Goal: Task Accomplishment & Management: Manage account settings

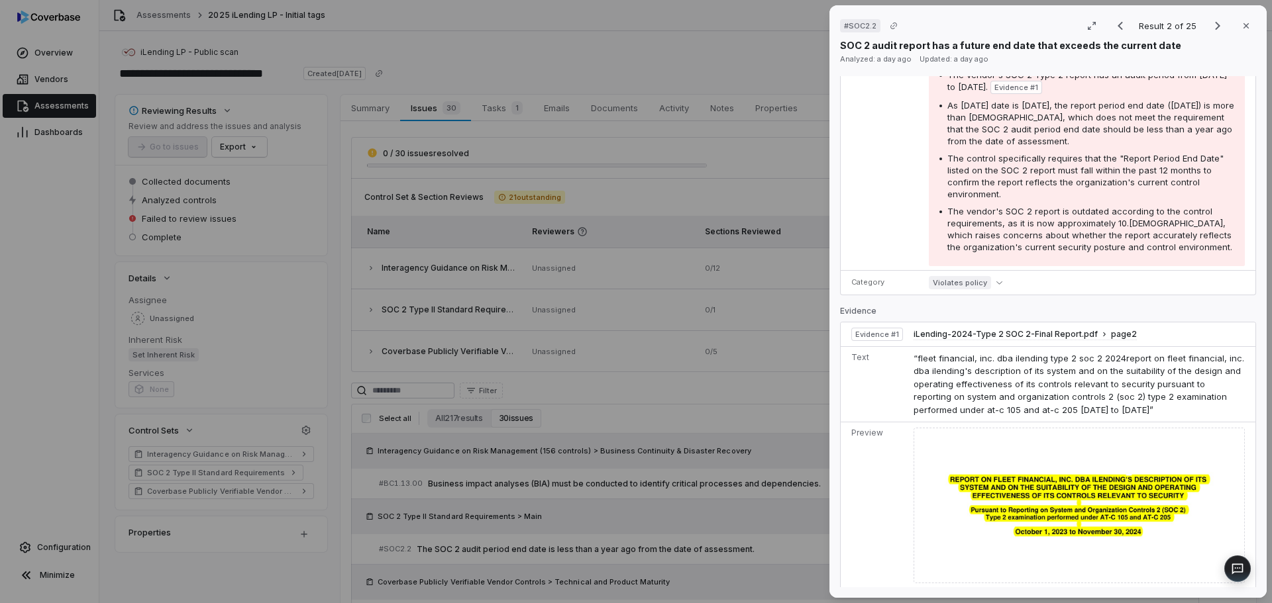
scroll to position [530, 0]
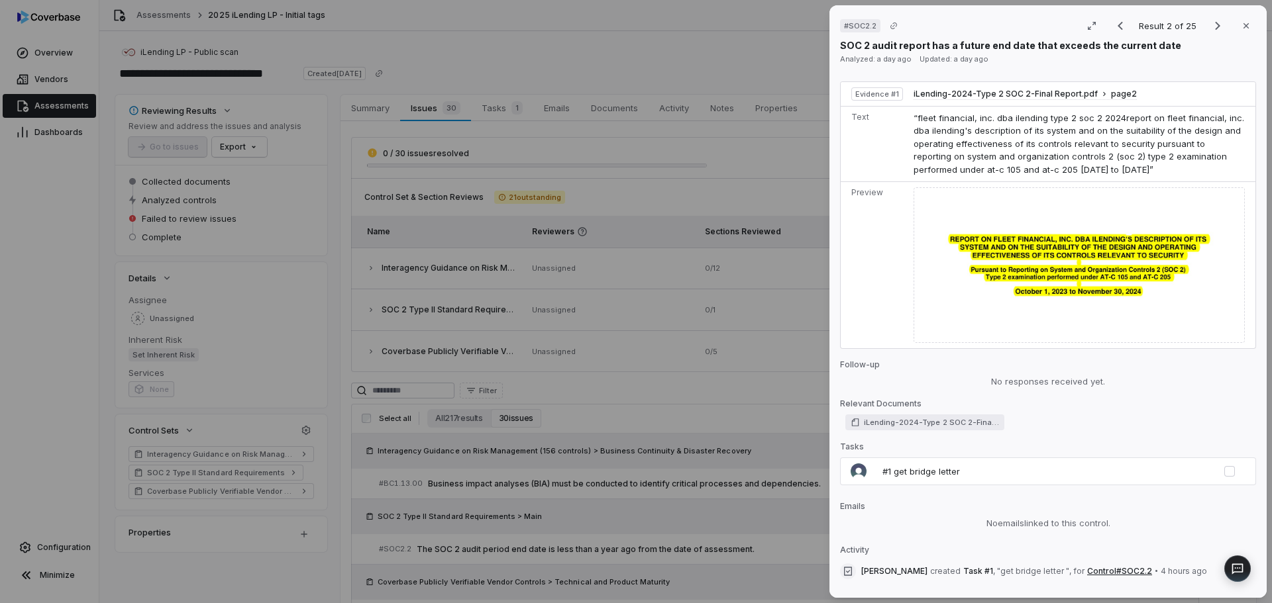
drag, startPoint x: 39, startPoint y: 345, endPoint x: 498, endPoint y: 570, distance: 511.1
click at [40, 345] on div "# SOC2.2 Result 2 of 25 Close SOC 2 audit report has a future end date that exc…" at bounding box center [636, 301] width 1272 height 603
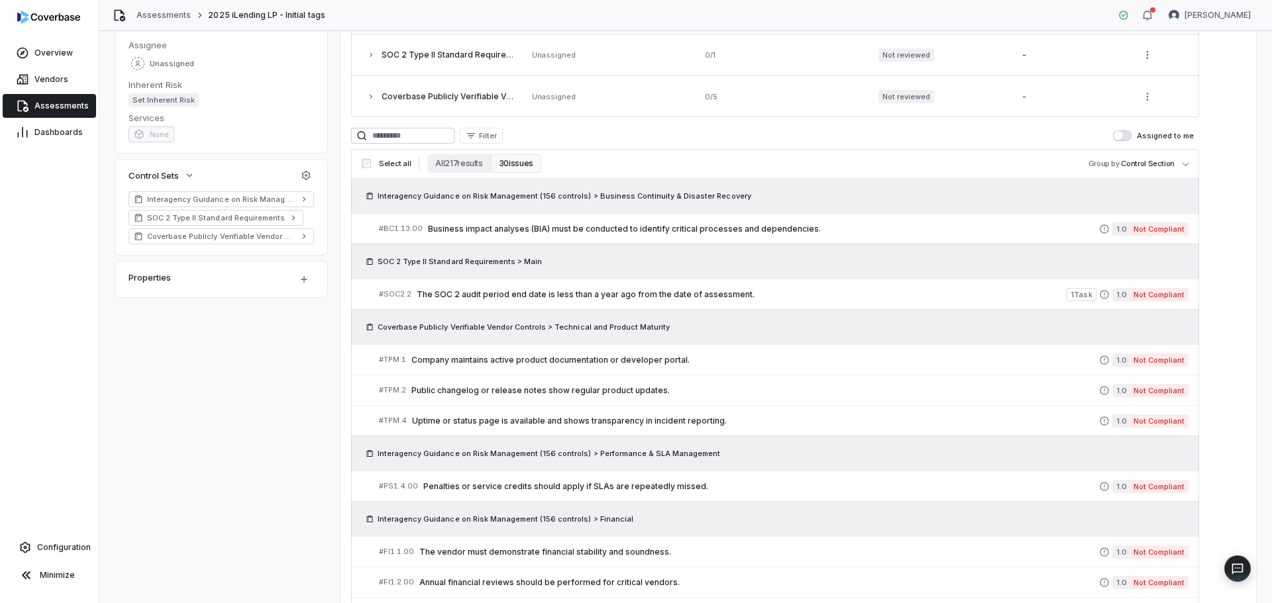
scroll to position [120, 0]
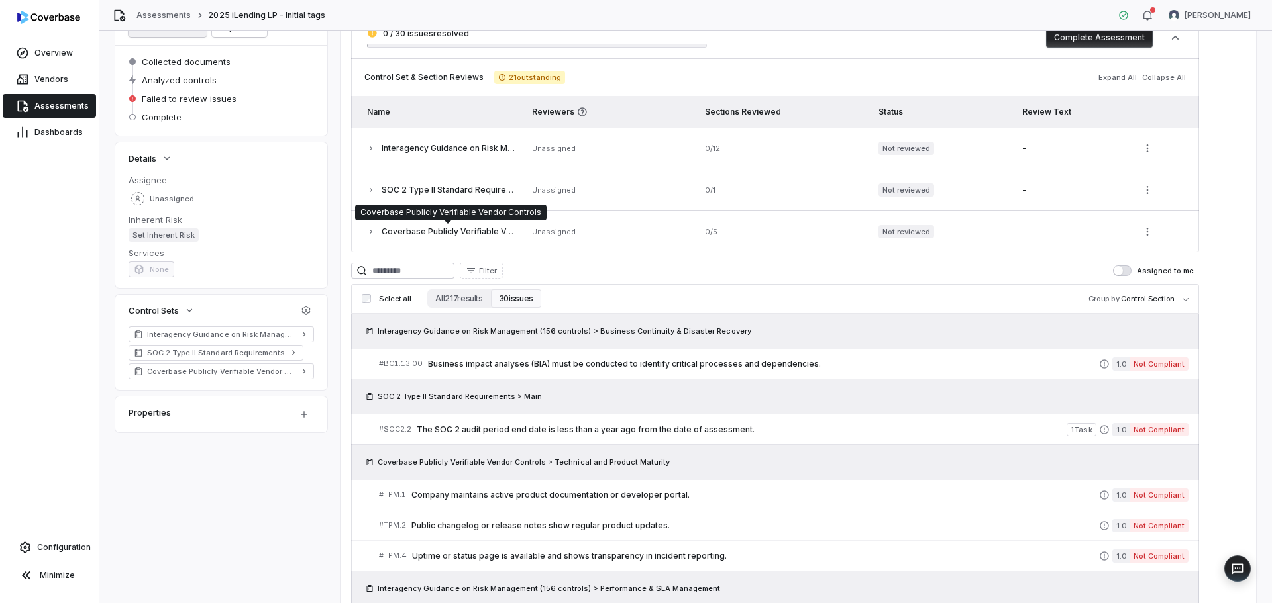
click at [423, 235] on span "Coverbase Publicly Verifiable Vendor Controls" at bounding box center [474, 232] width 184 height 10
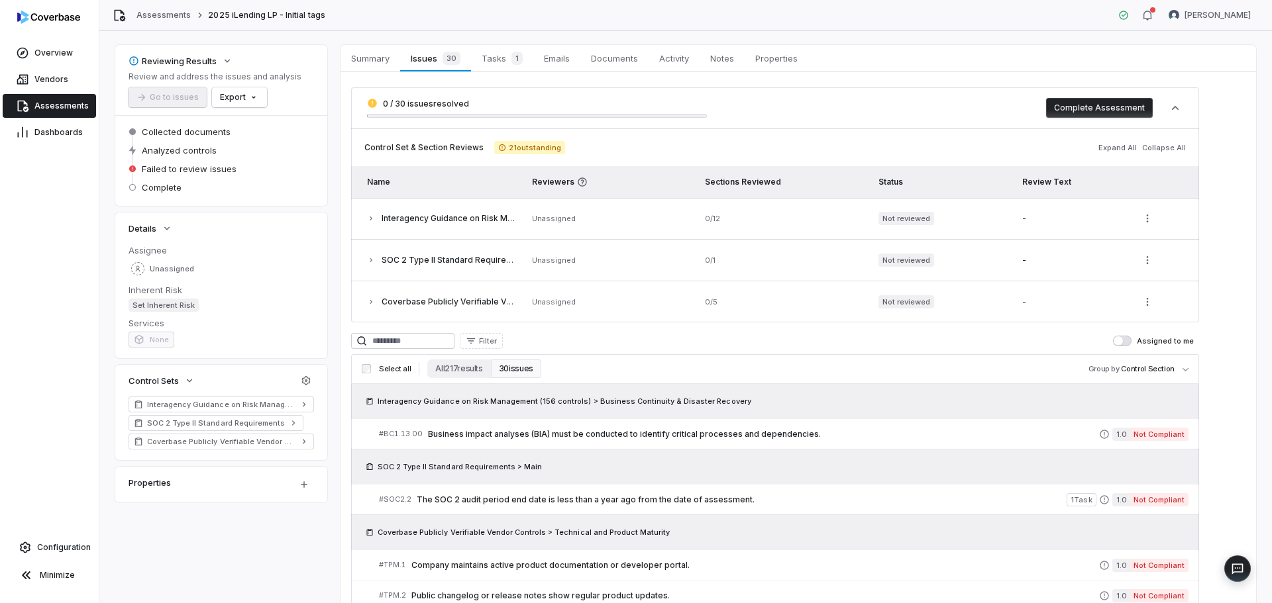
scroll to position [132, 0]
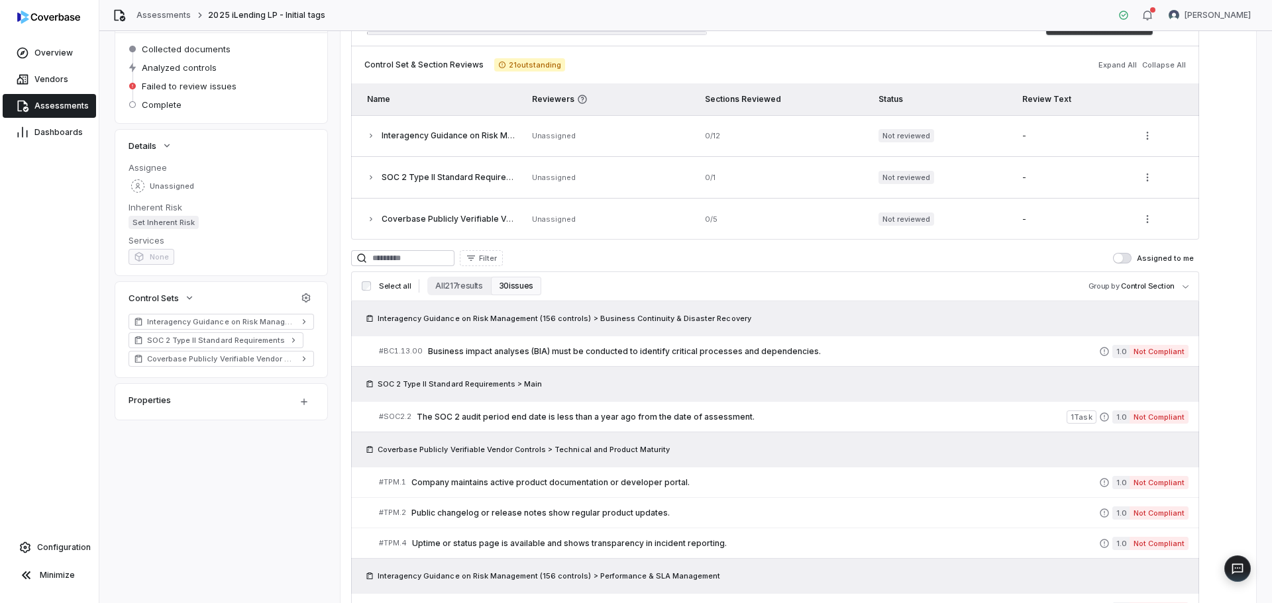
click at [503, 257] on button "Filter" at bounding box center [481, 258] width 43 height 16
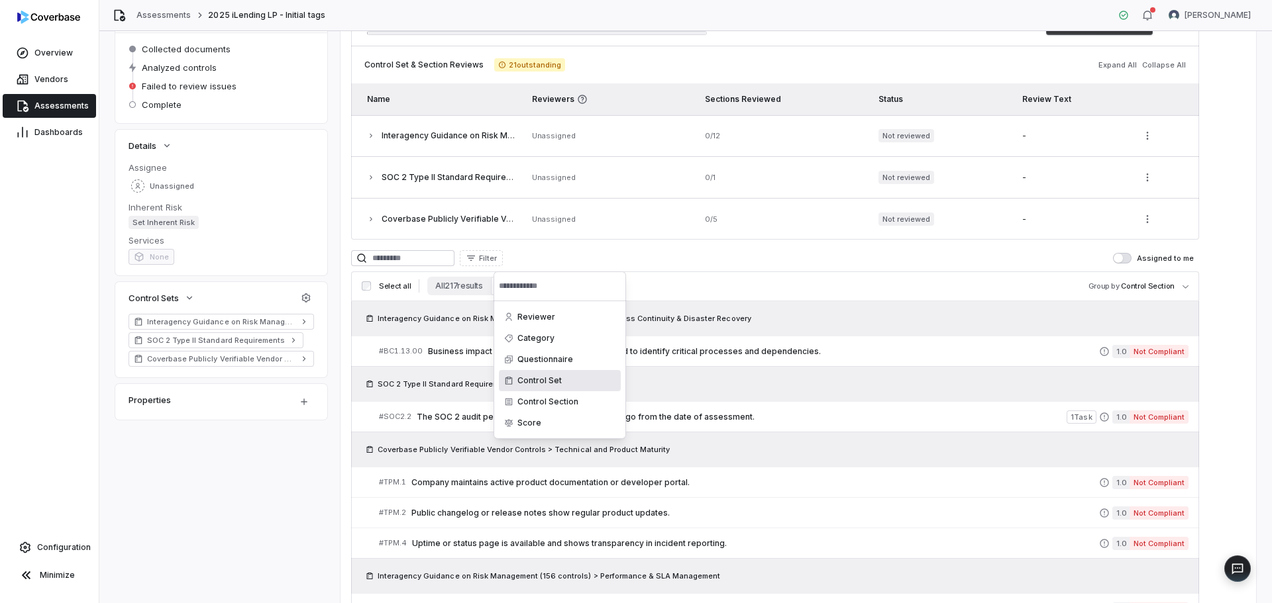
click at [543, 376] on div "Control Set" at bounding box center [560, 380] width 122 height 21
click at [563, 392] on div "Coverbase Publicly Verifiable Vendor Controls" at bounding box center [560, 396] width 122 height 40
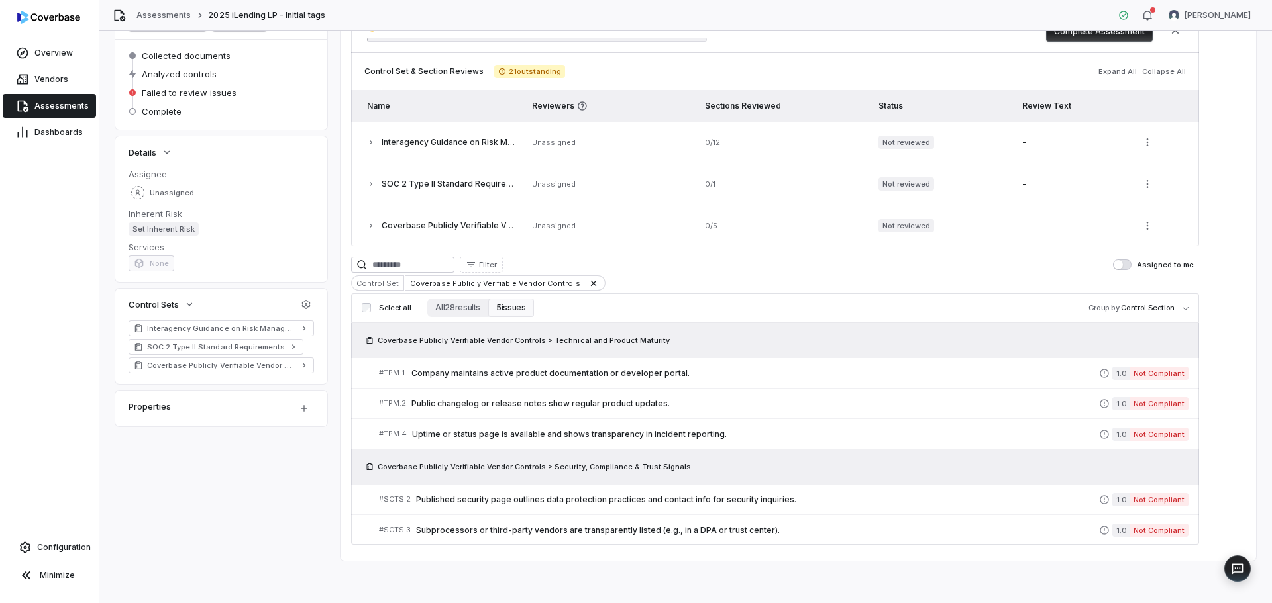
scroll to position [126, 0]
click at [505, 304] on button "5 issues" at bounding box center [510, 308] width 45 height 19
click at [466, 310] on button "All 28 results" at bounding box center [457, 308] width 61 height 19
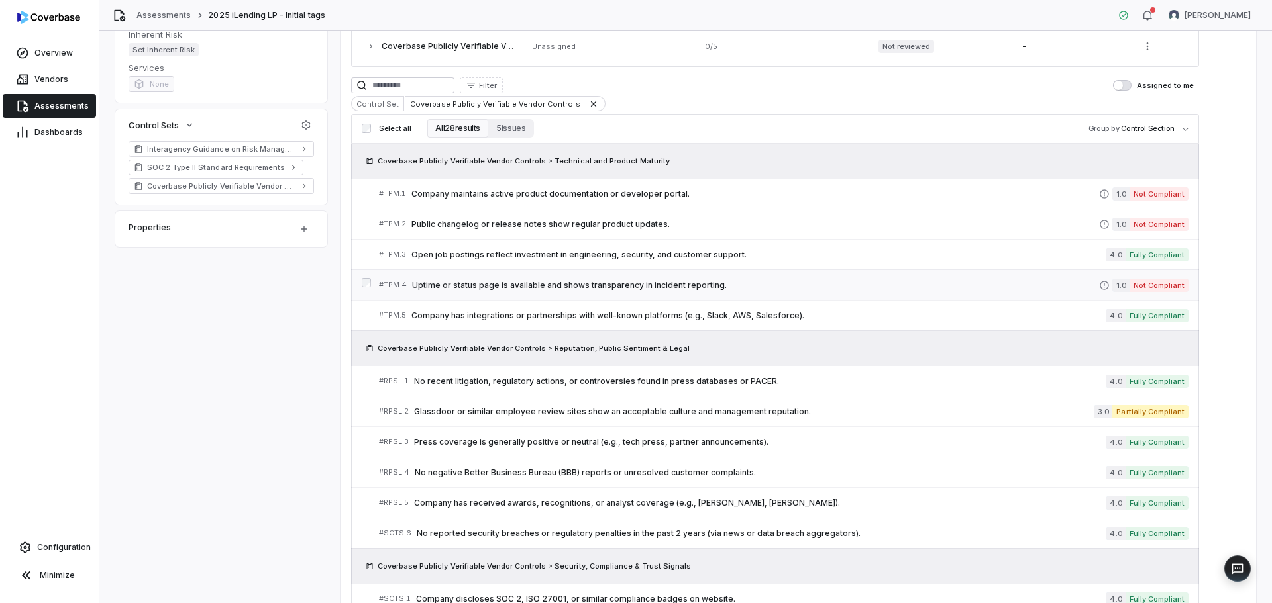
scroll to position [331, 0]
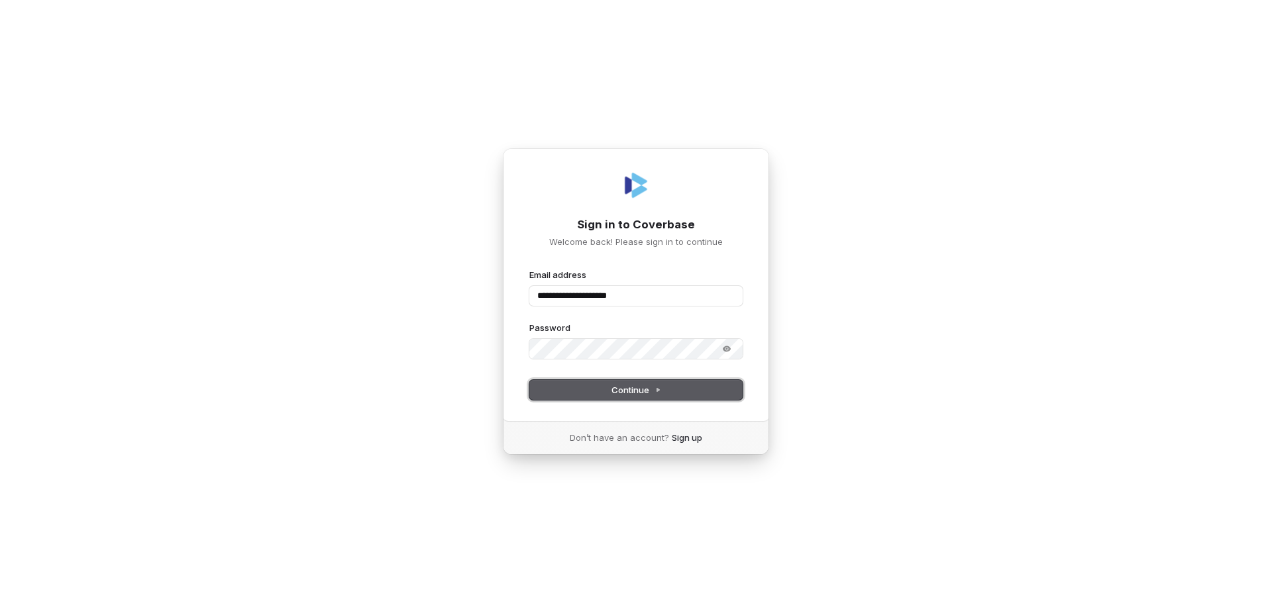
click at [638, 388] on span "Continue" at bounding box center [636, 390] width 50 height 12
type input "**********"
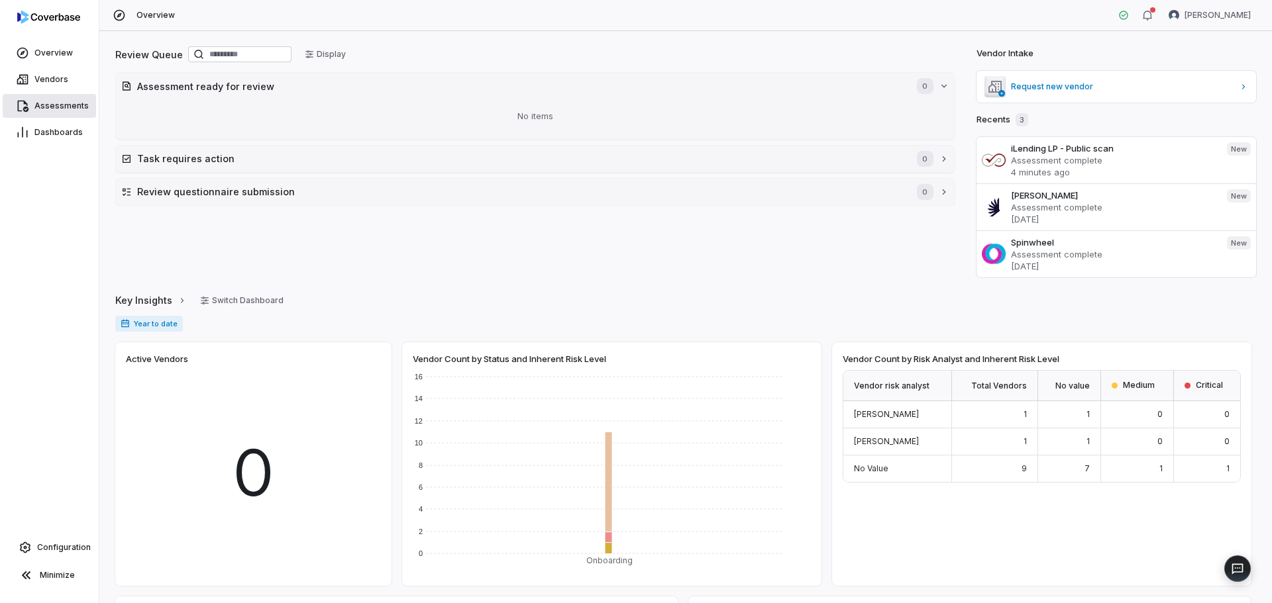
click at [56, 109] on span "Assessments" at bounding box center [61, 106] width 54 height 11
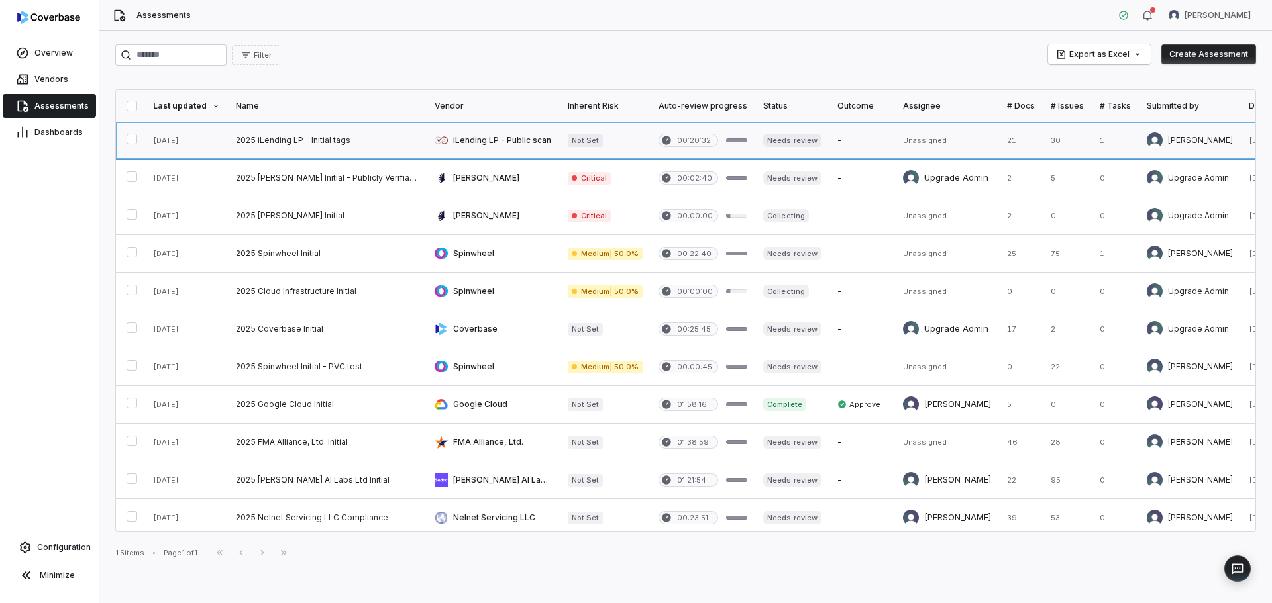
click at [324, 142] on link at bounding box center [327, 140] width 199 height 37
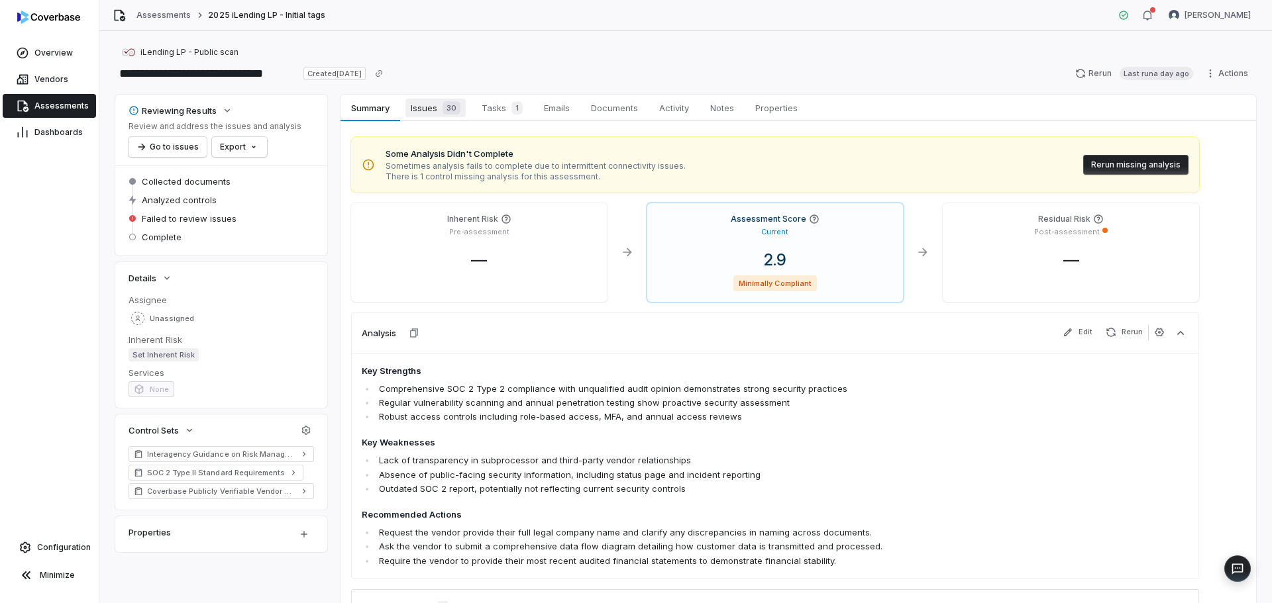
click at [437, 107] on div "30" at bounding box center [448, 107] width 23 height 13
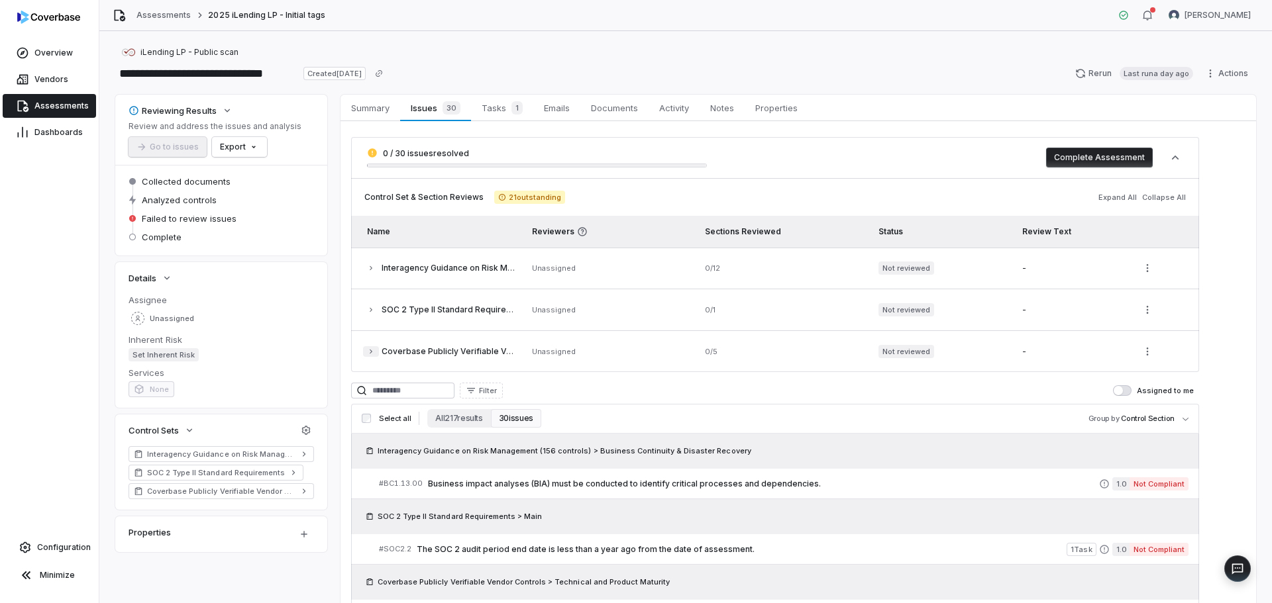
click at [370, 356] on button "button" at bounding box center [371, 351] width 16 height 11
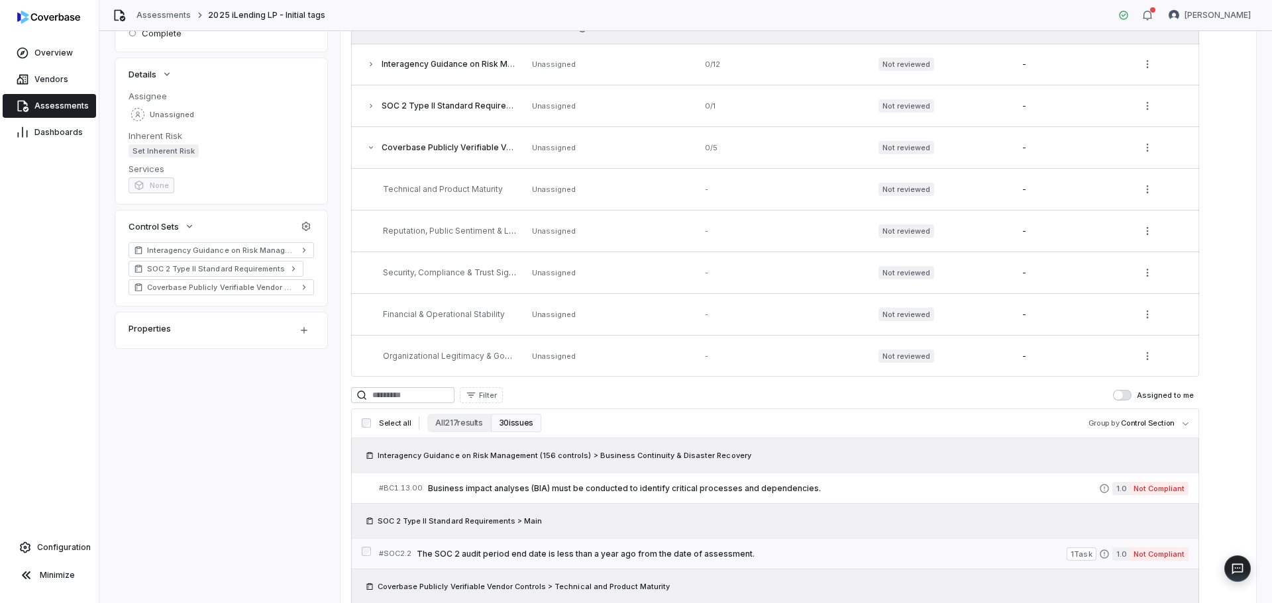
scroll to position [397, 0]
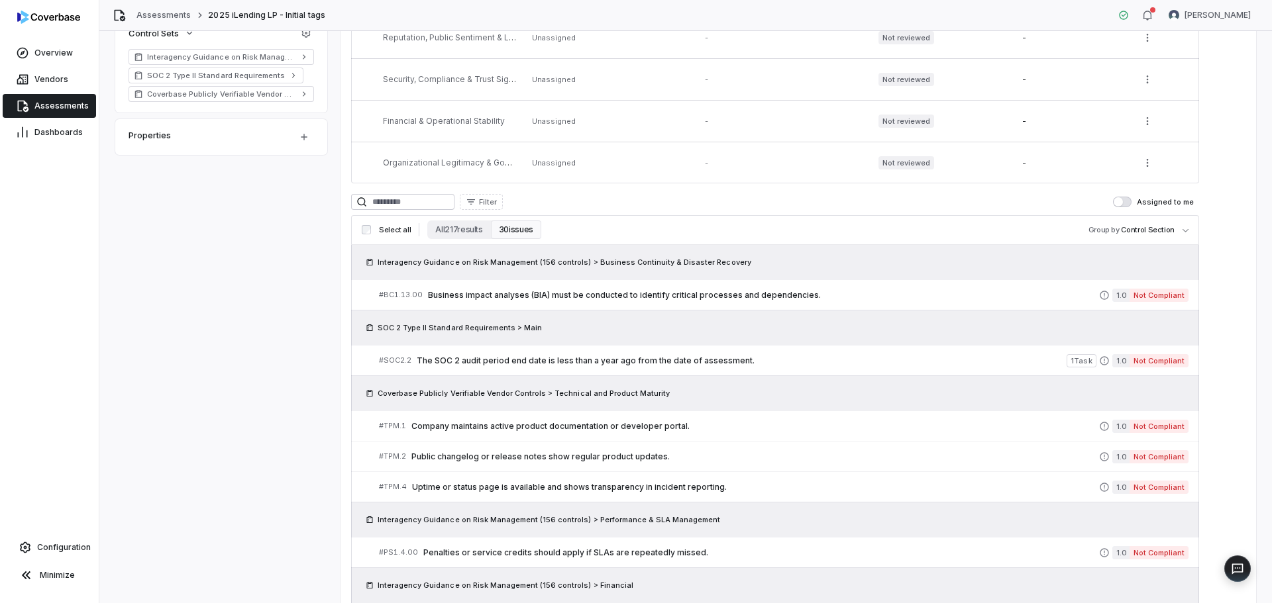
click at [497, 201] on span "Filter" at bounding box center [488, 202] width 18 height 10
click at [525, 333] on div "Control Set" at bounding box center [560, 324] width 122 height 21
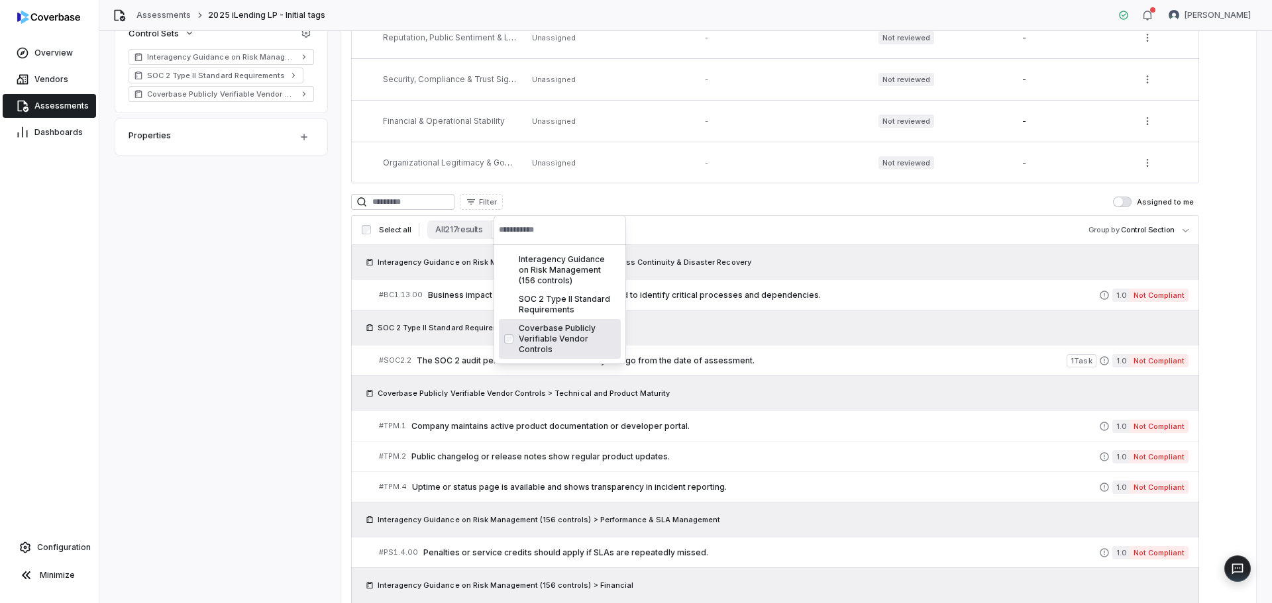
click at [554, 323] on div "Coverbase Publicly Verifiable Vendor Controls" at bounding box center [560, 339] width 122 height 40
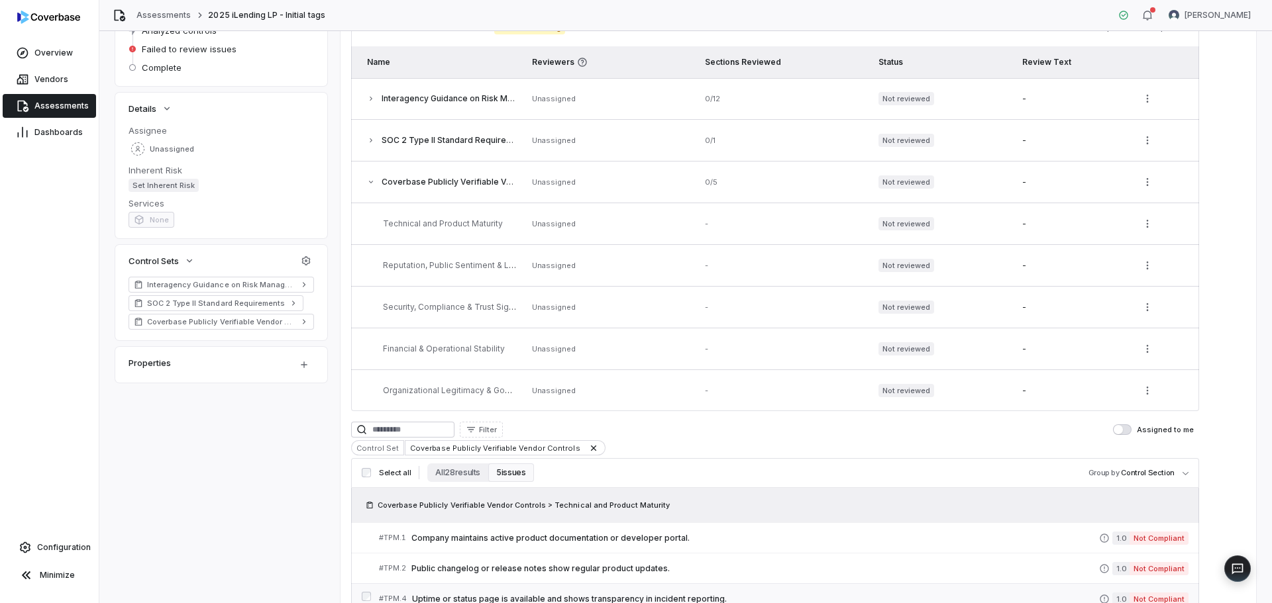
scroll to position [335, 0]
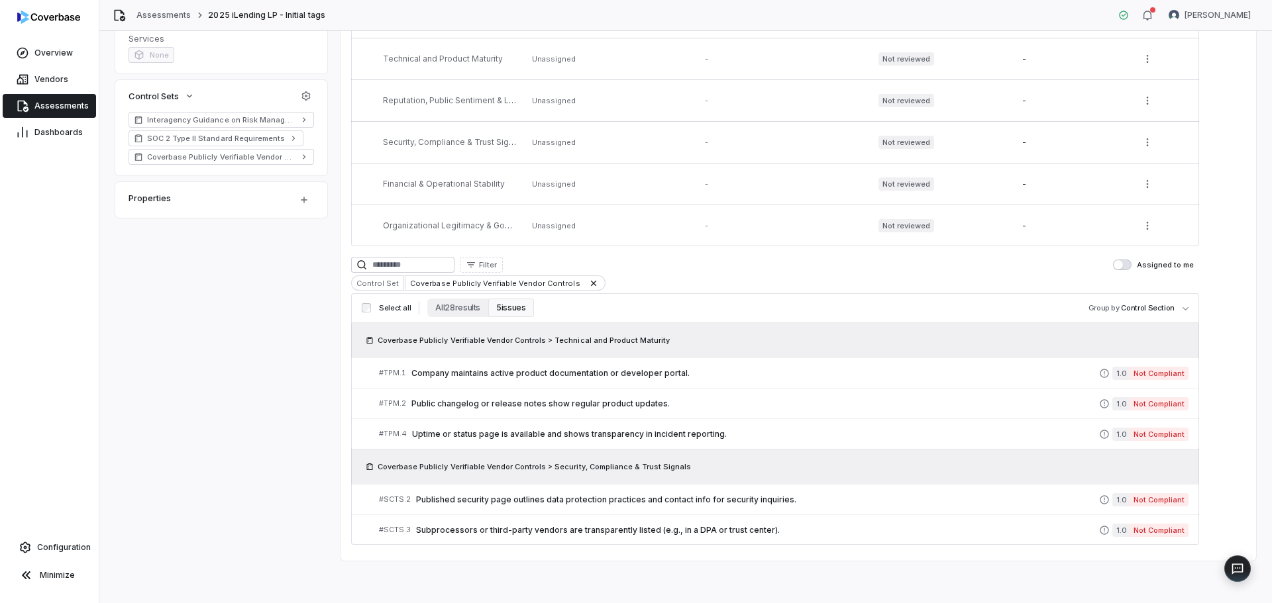
click at [444, 309] on button "All 28 results" at bounding box center [457, 308] width 61 height 19
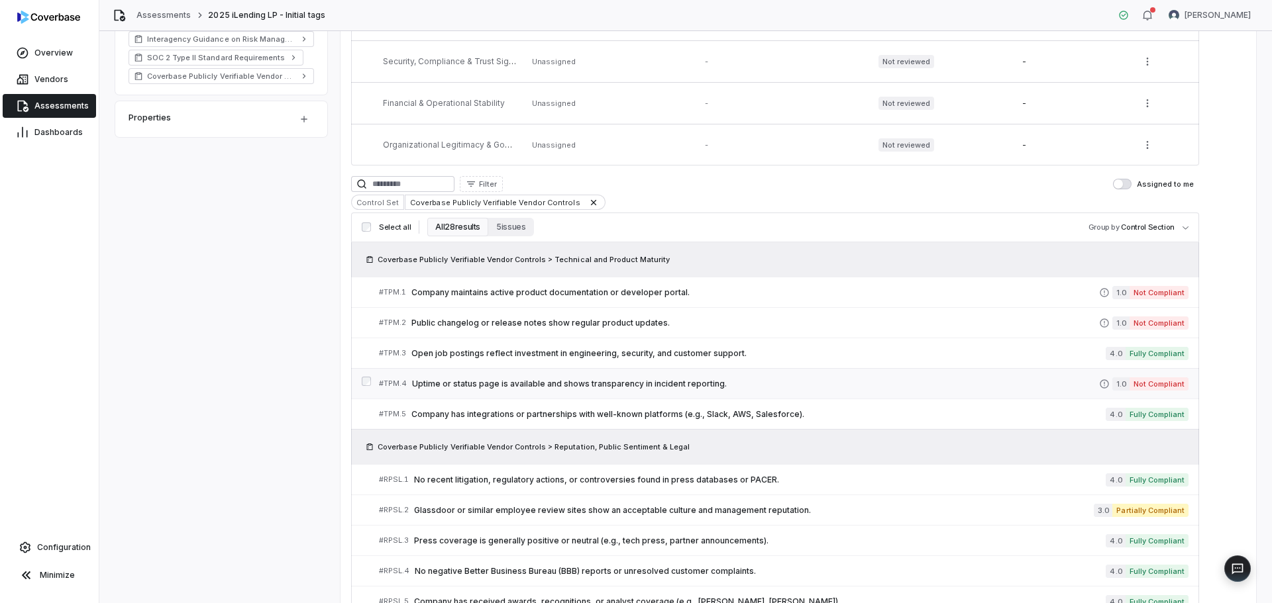
scroll to position [600, 0]
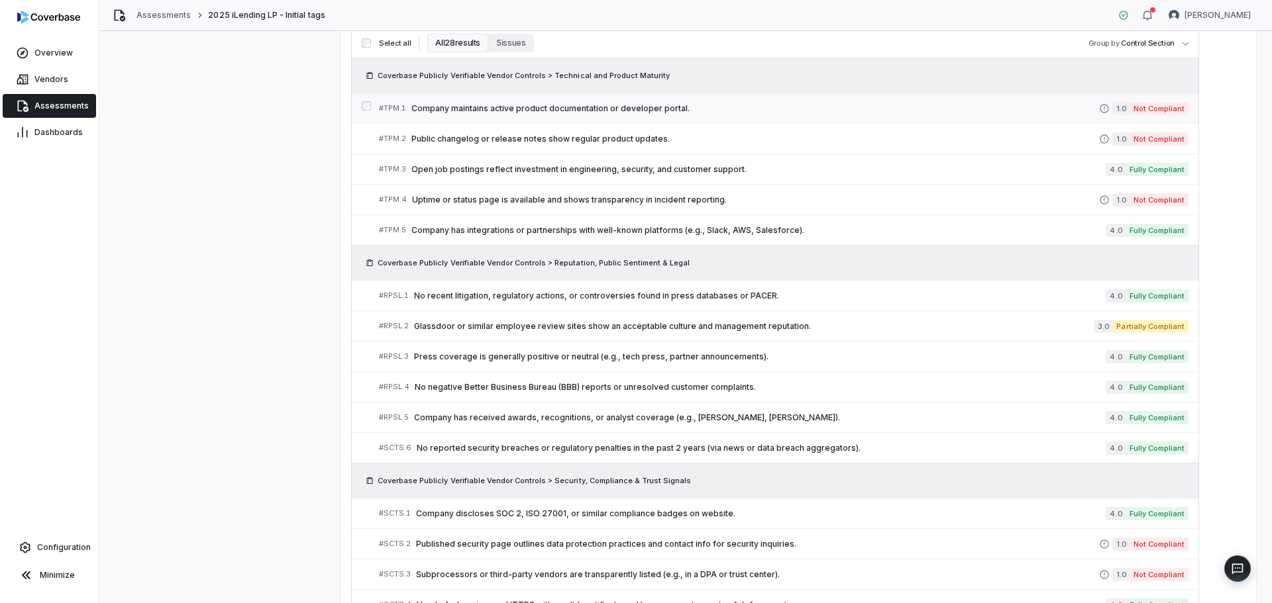
click at [474, 107] on span "Company maintains active product documentation or developer portal." at bounding box center [755, 108] width 688 height 11
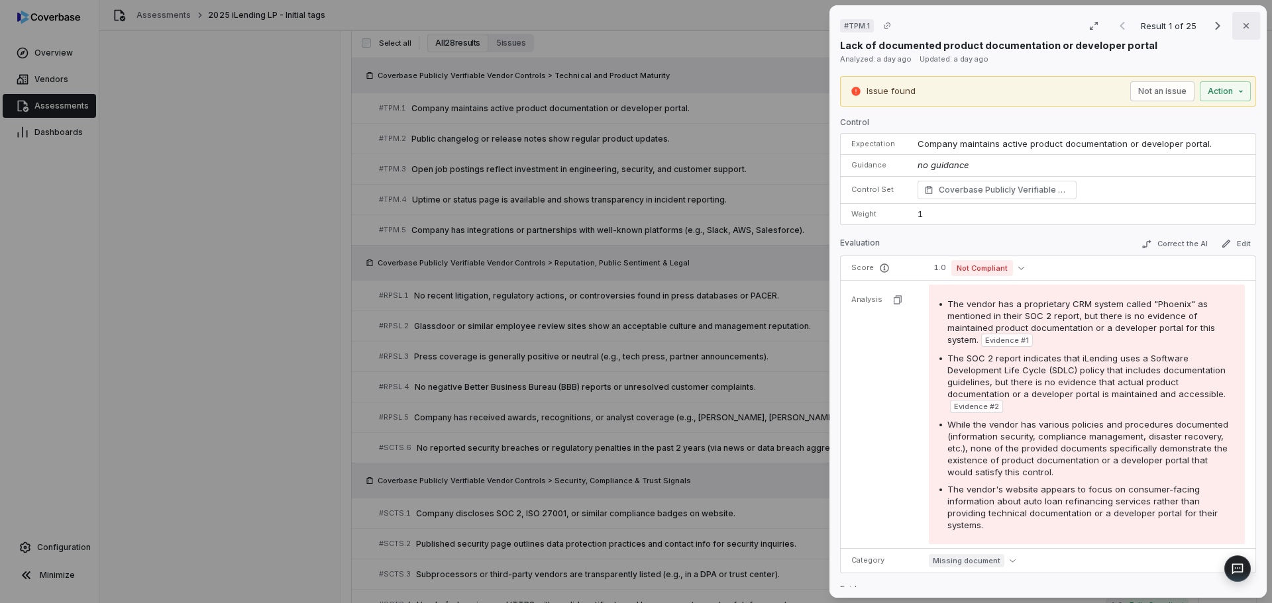
click at [1243, 25] on icon "button" at bounding box center [1246, 26] width 11 height 11
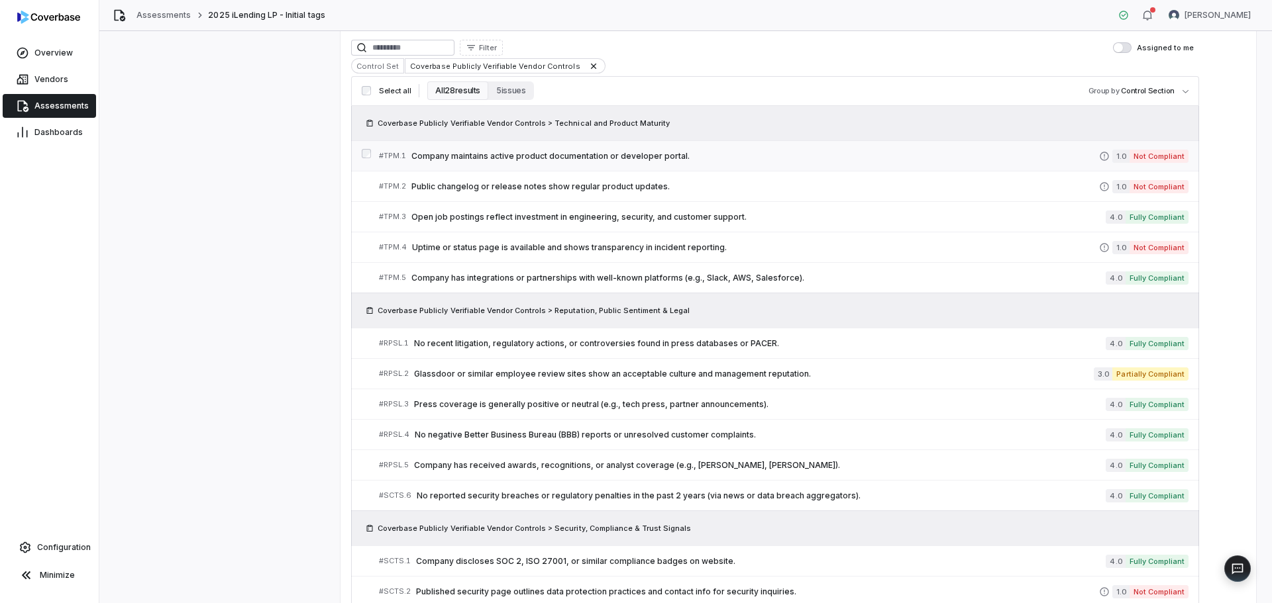
scroll to position [412, 0]
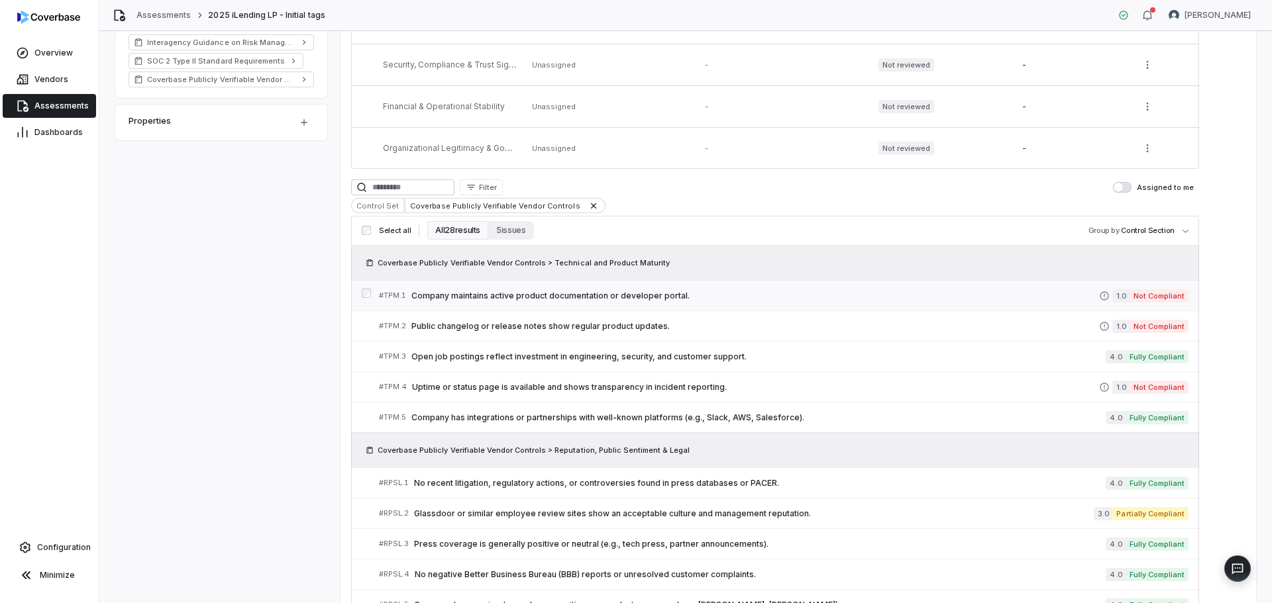
click at [624, 297] on span "Company maintains active product documentation or developer portal." at bounding box center [755, 296] width 688 height 11
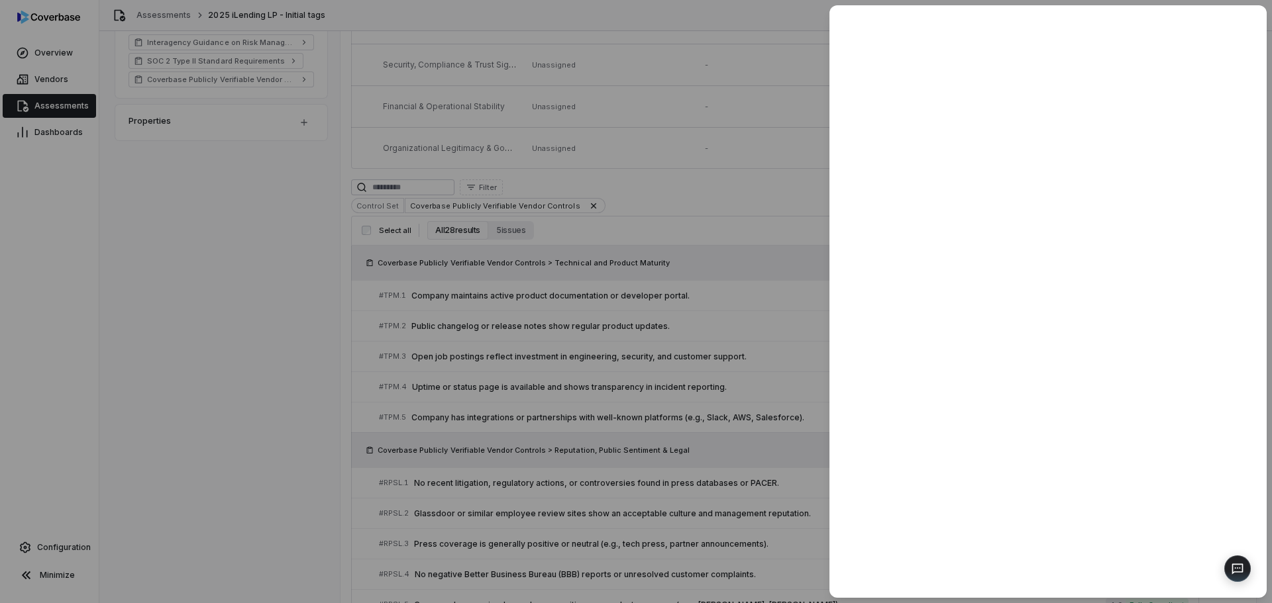
drag, startPoint x: 111, startPoint y: 289, endPoint x: 125, endPoint y: 283, distance: 15.4
click at [111, 288] on div at bounding box center [636, 301] width 1272 height 603
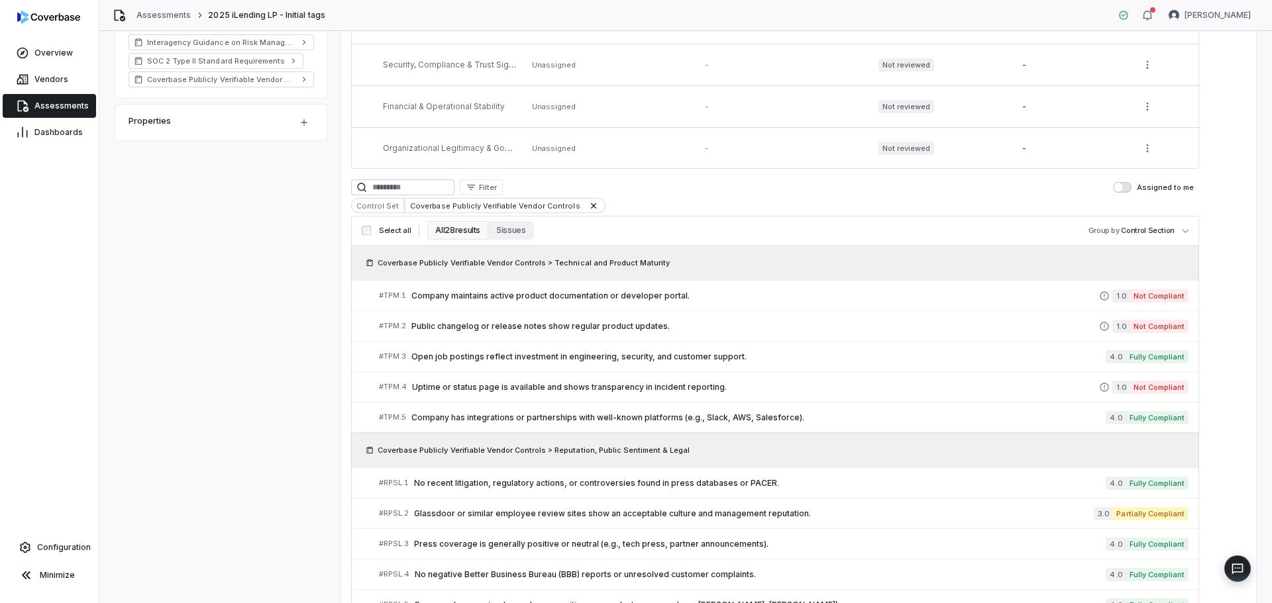
click at [584, 207] on div "Coverbase Publicly Verifiable Vendor Controls" at bounding box center [505, 205] width 200 height 15
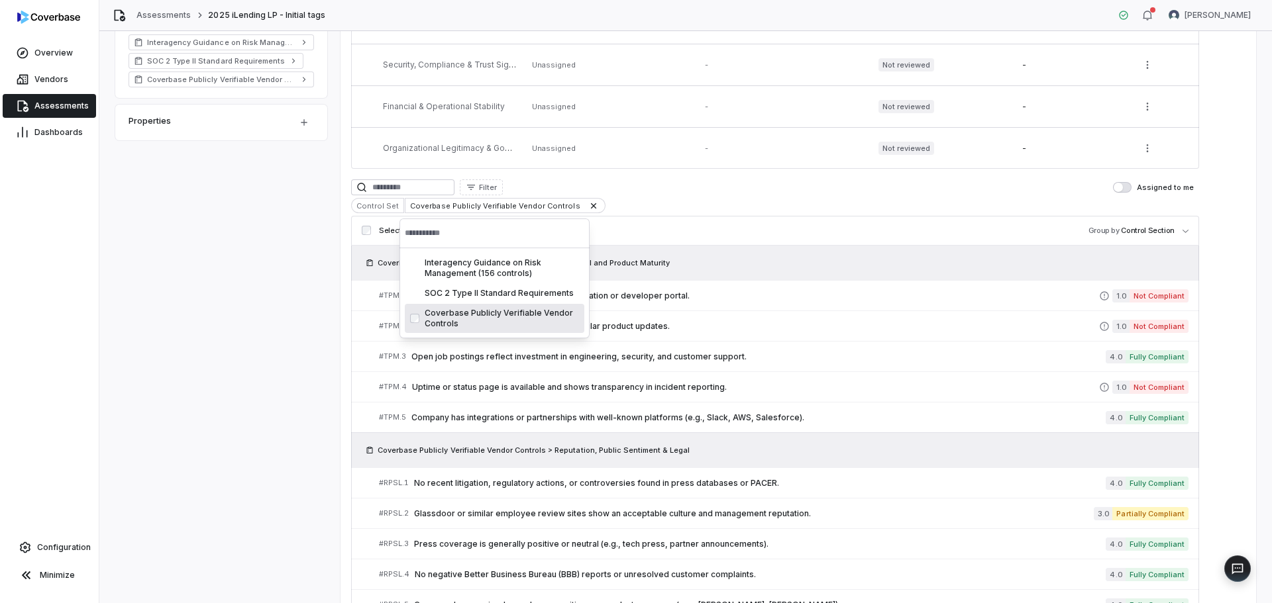
click at [578, 208] on html "**********" at bounding box center [636, 301] width 1272 height 603
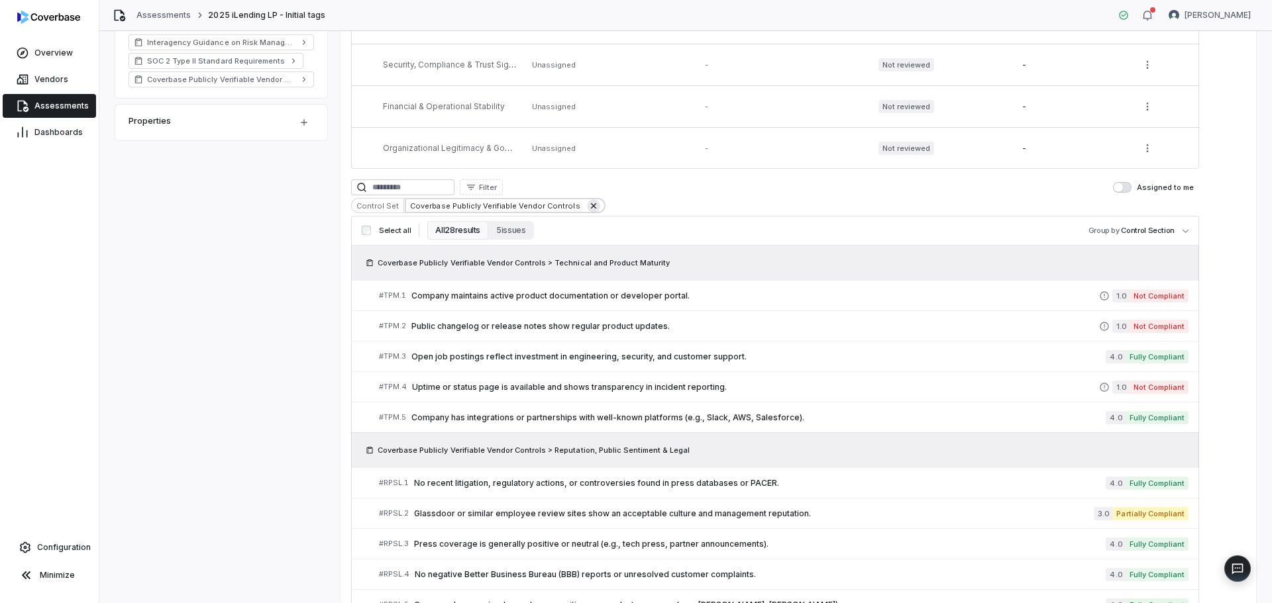
click at [588, 205] on icon at bounding box center [593, 206] width 11 height 11
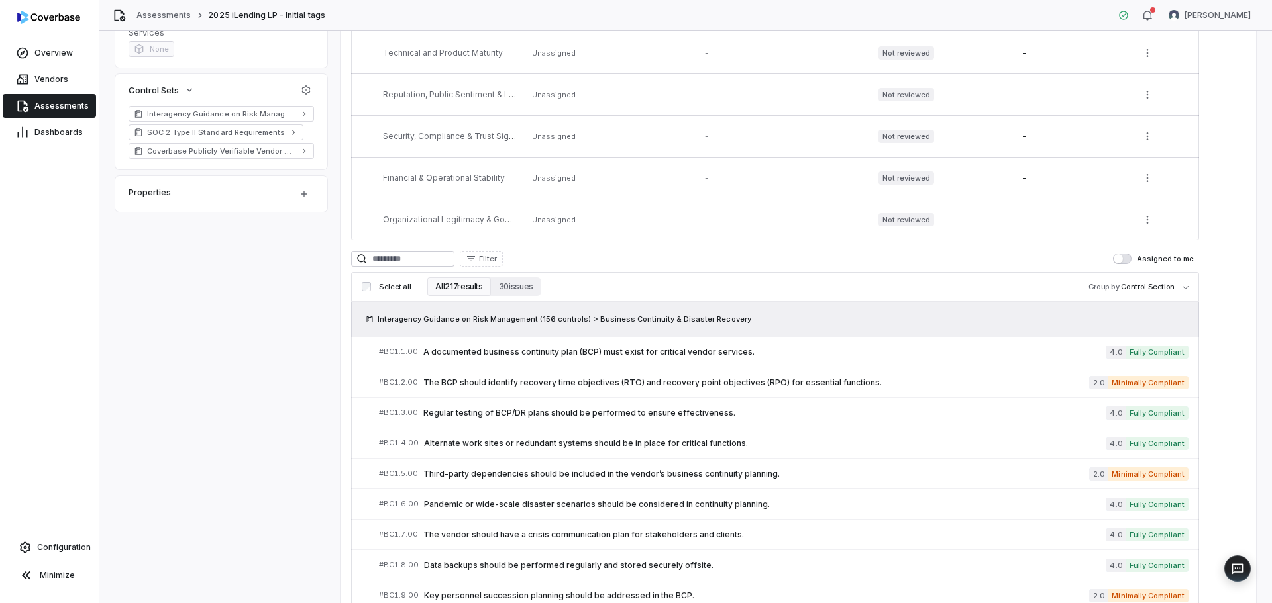
drag, startPoint x: 599, startPoint y: 319, endPoint x: 576, endPoint y: 264, distance: 59.4
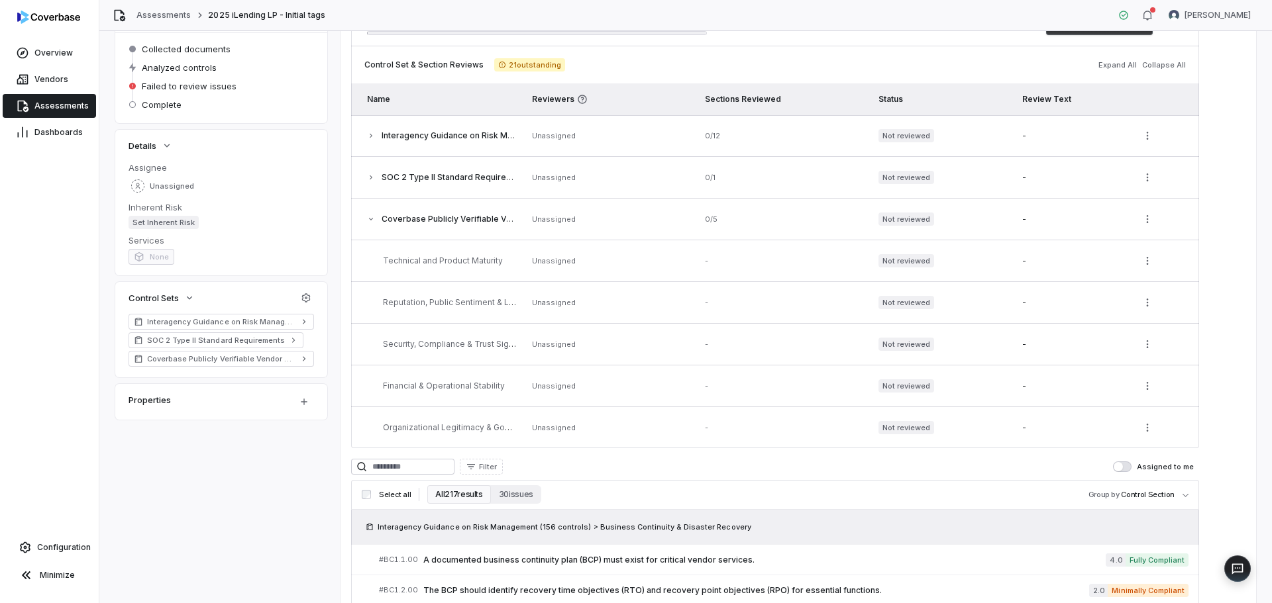
drag, startPoint x: 576, startPoint y: 264, endPoint x: 505, endPoint y: 468, distance: 216.2
click at [475, 469] on icon "button" at bounding box center [471, 466] width 8 height 5
click at [554, 397] on div "Control Set" at bounding box center [560, 395] width 122 height 21
click at [560, 403] on div "SOC 2 Type II Standard Requirements" at bounding box center [560, 394] width 122 height 29
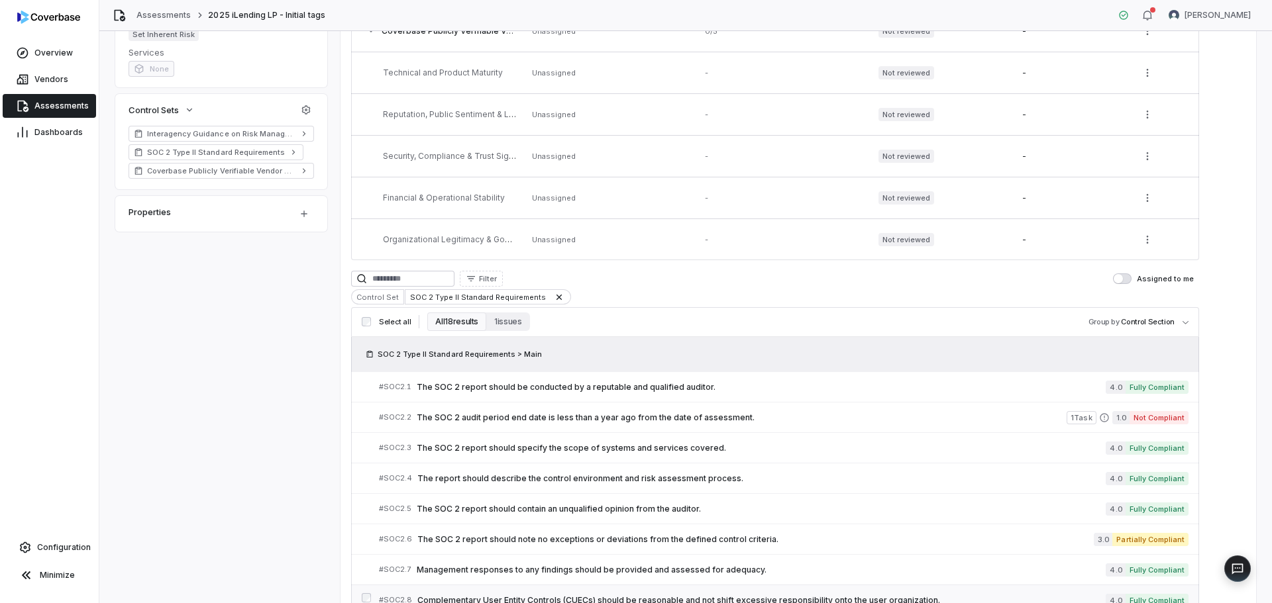
scroll to position [431, 0]
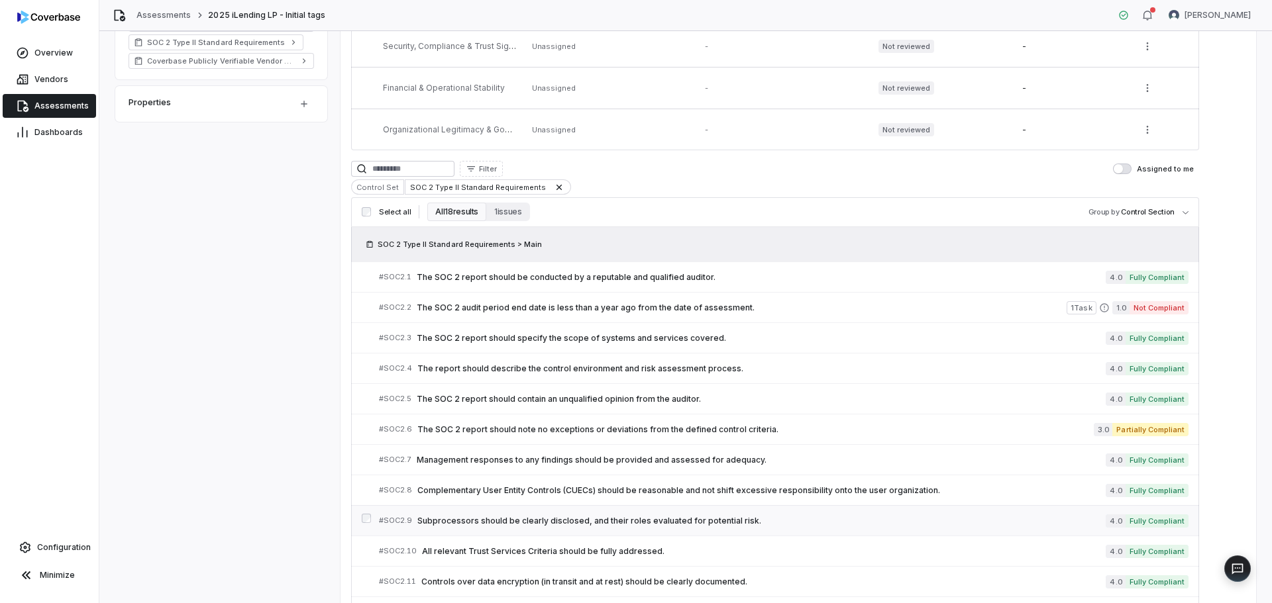
click at [518, 527] on div "# SOC2.9 Subprocessors should be clearly disclosed, and their roles evaluated f…" at bounding box center [742, 521] width 727 height 14
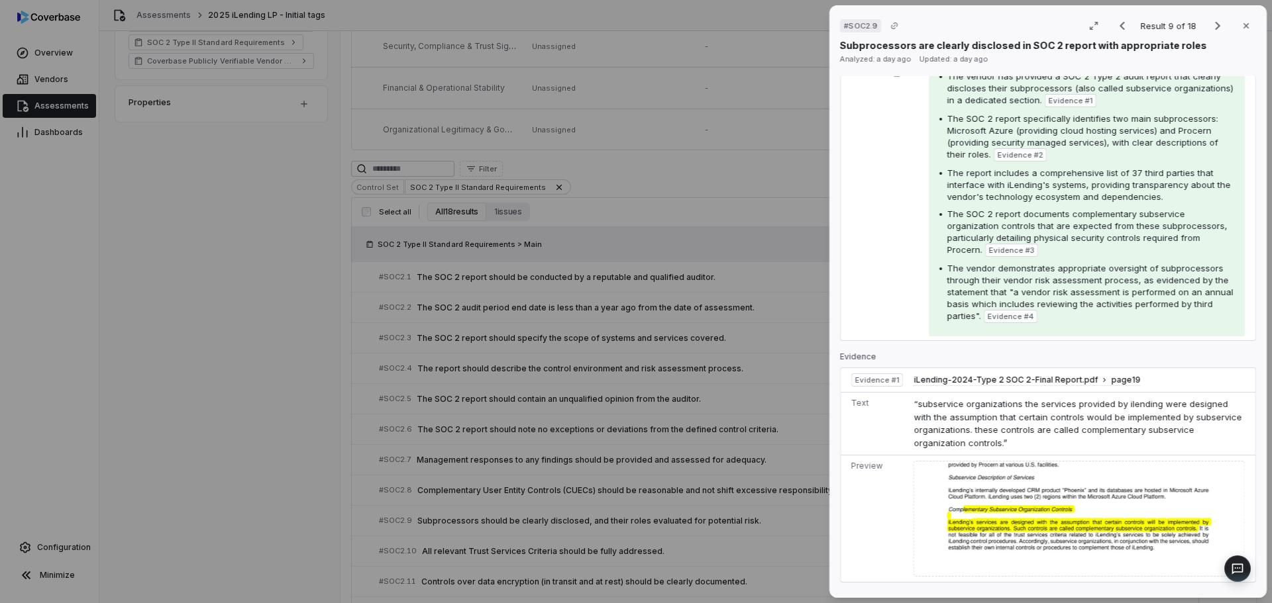
scroll to position [265, 0]
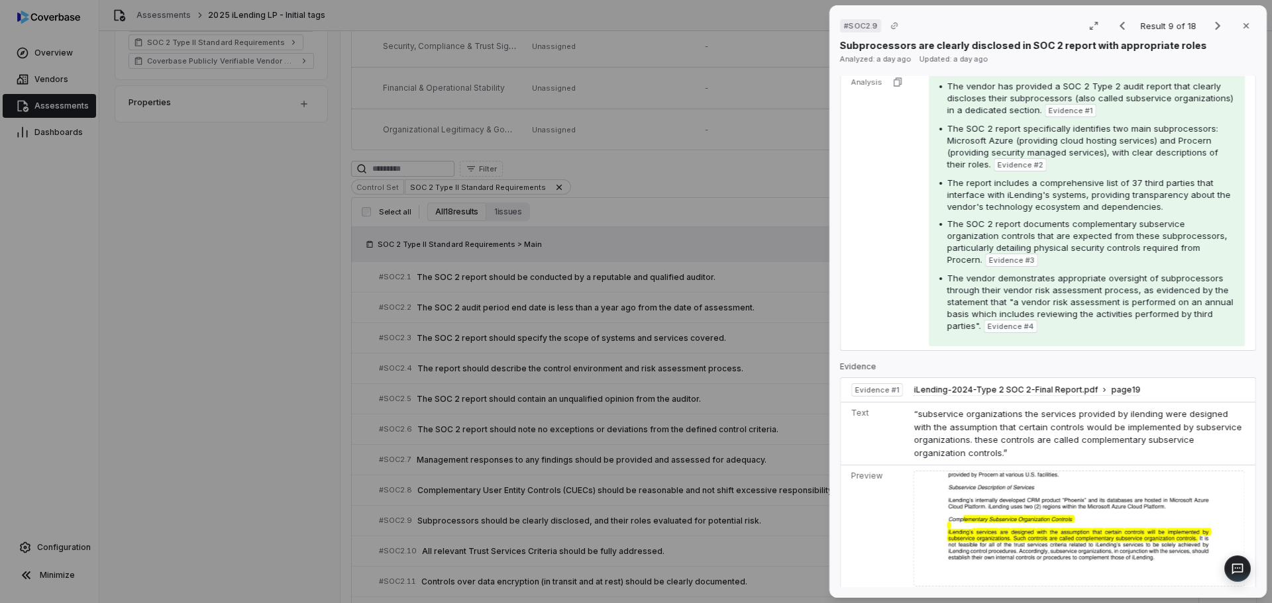
click at [639, 515] on div "# SOC2.9 Result 9 of 18 Close Subprocessors are clearly disclosed in SOC 2 repo…" at bounding box center [636, 301] width 1272 height 603
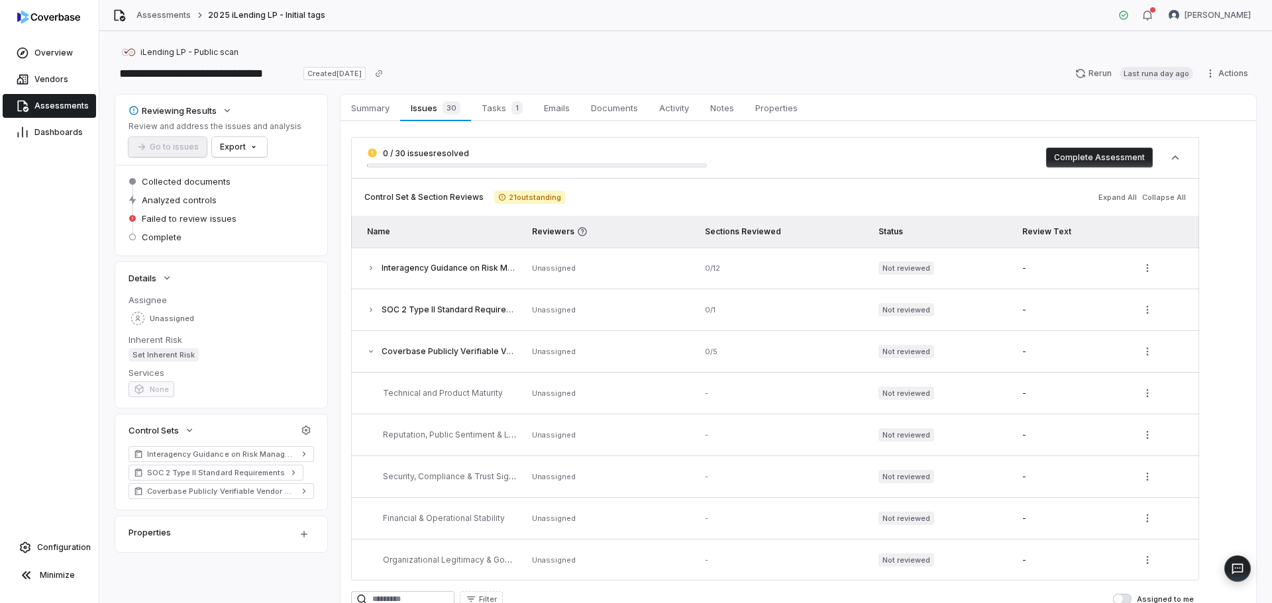
click at [521, 197] on span "21 outstanding" at bounding box center [529, 197] width 71 height 13
click at [765, 193] on div "Control Set & Section Reviews 21 outstanding Expand All Collapse All" at bounding box center [775, 197] width 848 height 16
click at [493, 105] on span "Tasks 1" at bounding box center [502, 108] width 52 height 19
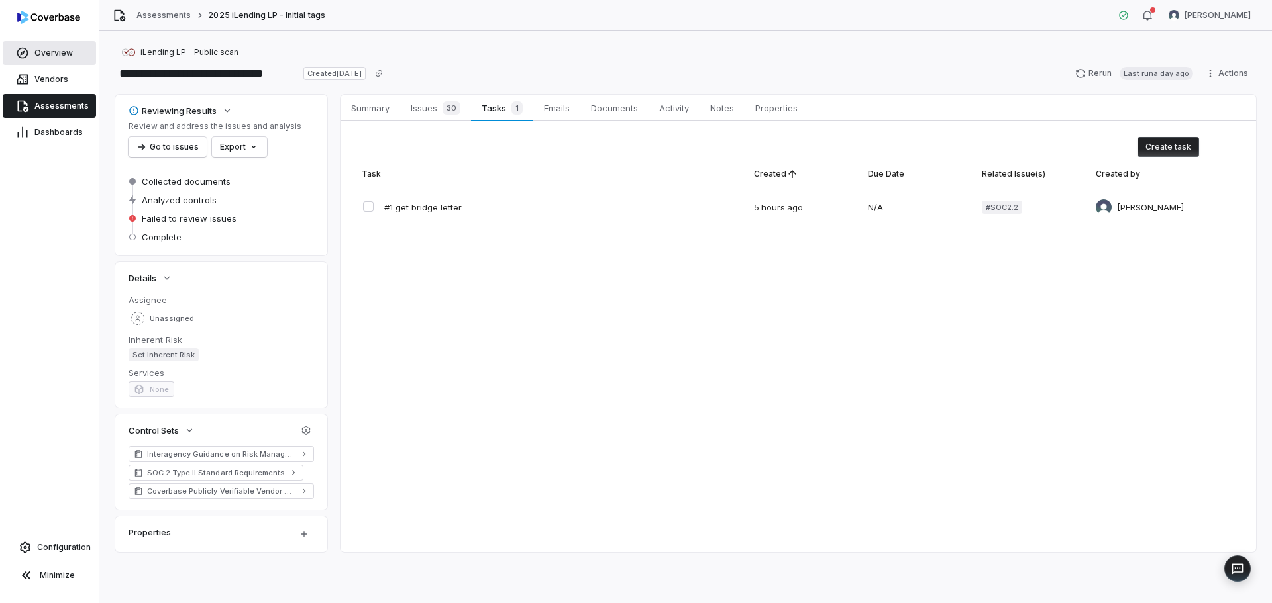
click at [60, 55] on span "Overview" at bounding box center [53, 53] width 38 height 11
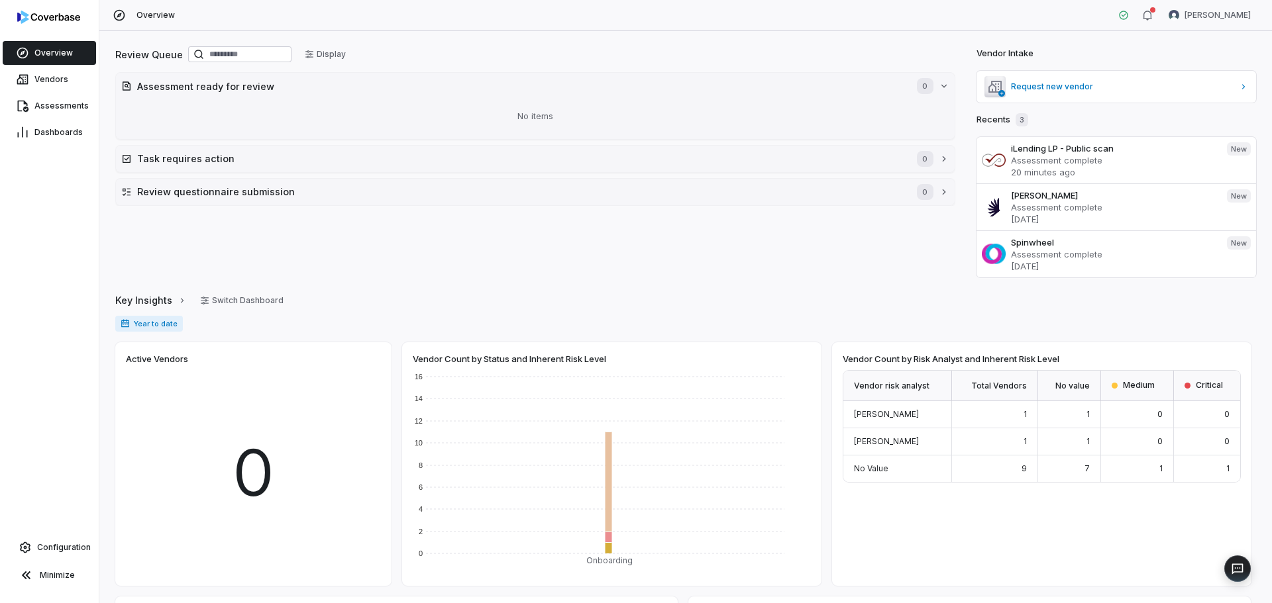
click at [862, 429] on div "[PERSON_NAME]" at bounding box center [897, 442] width 109 height 27
click at [872, 438] on span "[PERSON_NAME]" at bounding box center [886, 442] width 65 height 10
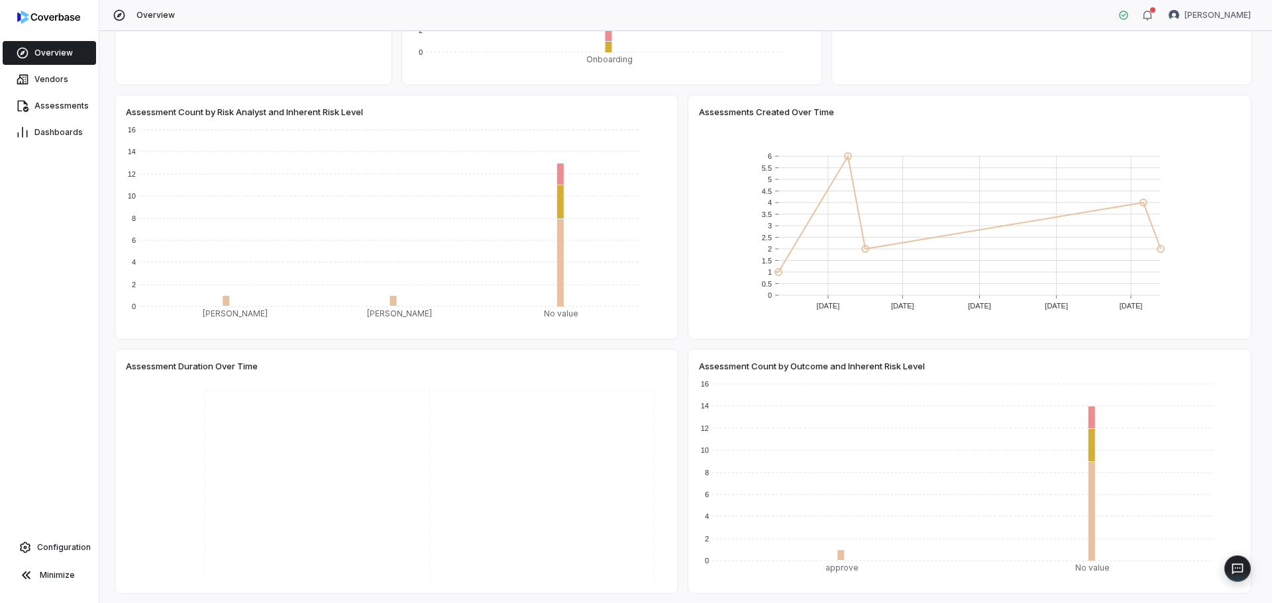
scroll to position [478, 0]
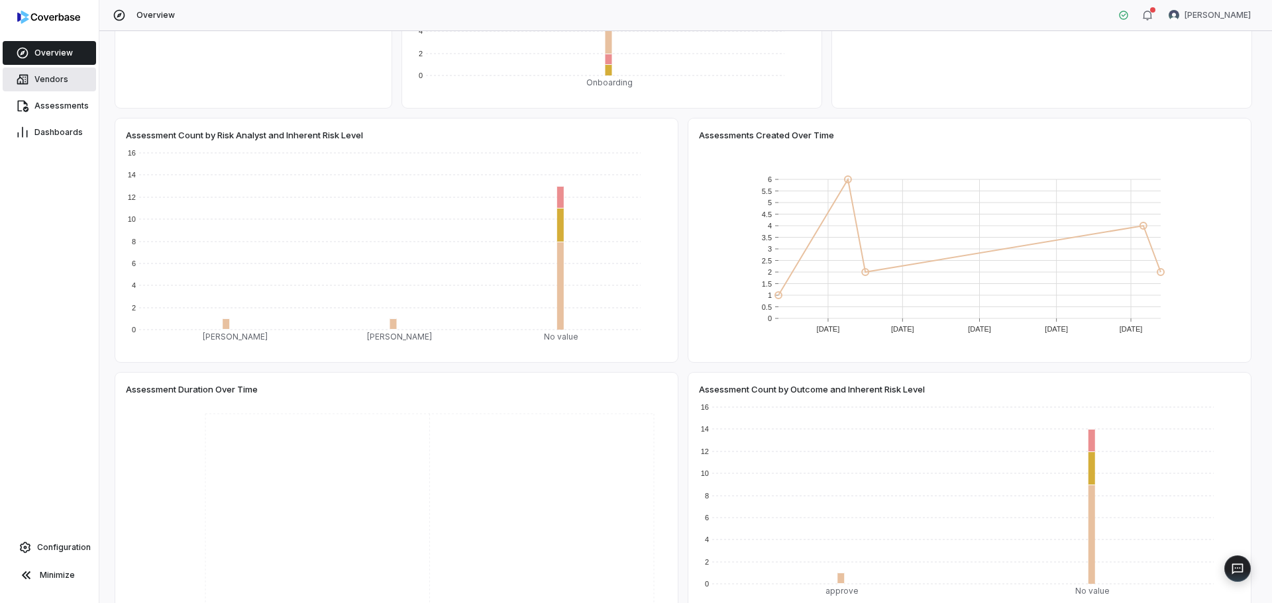
click at [66, 72] on link "Vendors" at bounding box center [49, 80] width 93 height 24
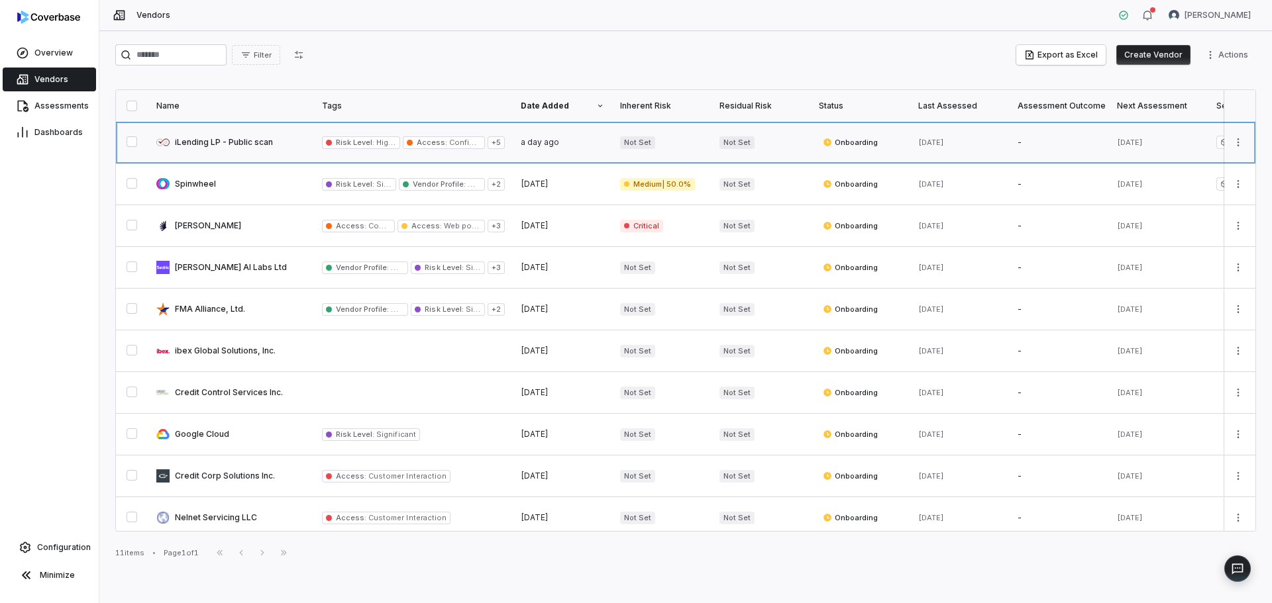
click at [264, 144] on link at bounding box center [231, 142] width 166 height 41
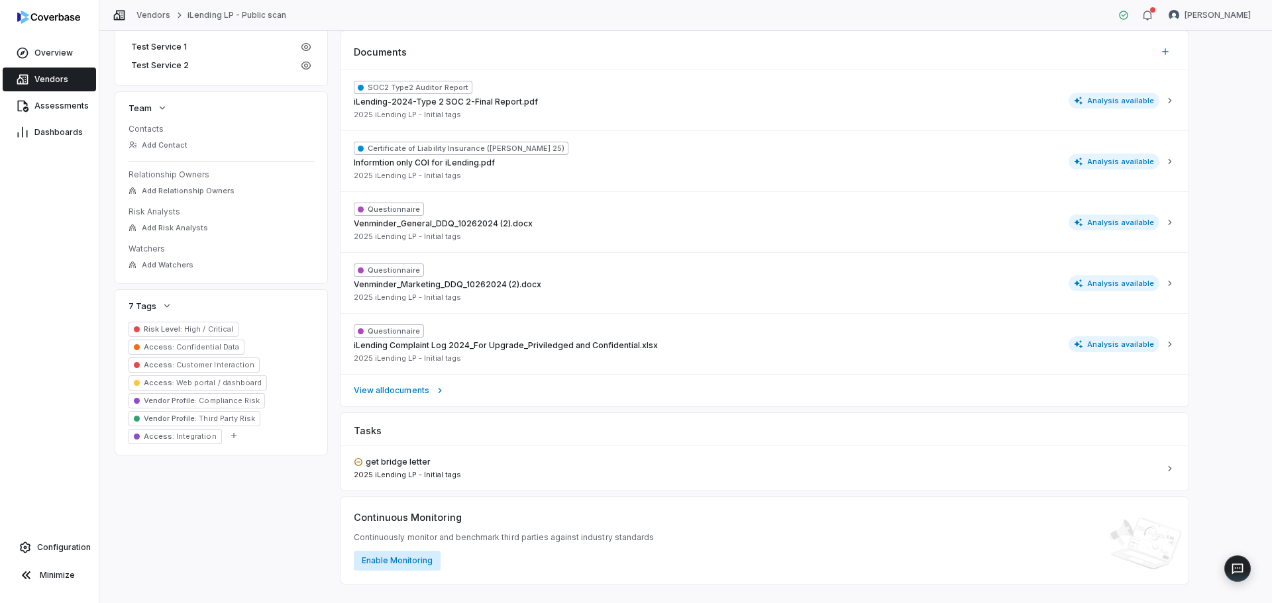
scroll to position [433, 0]
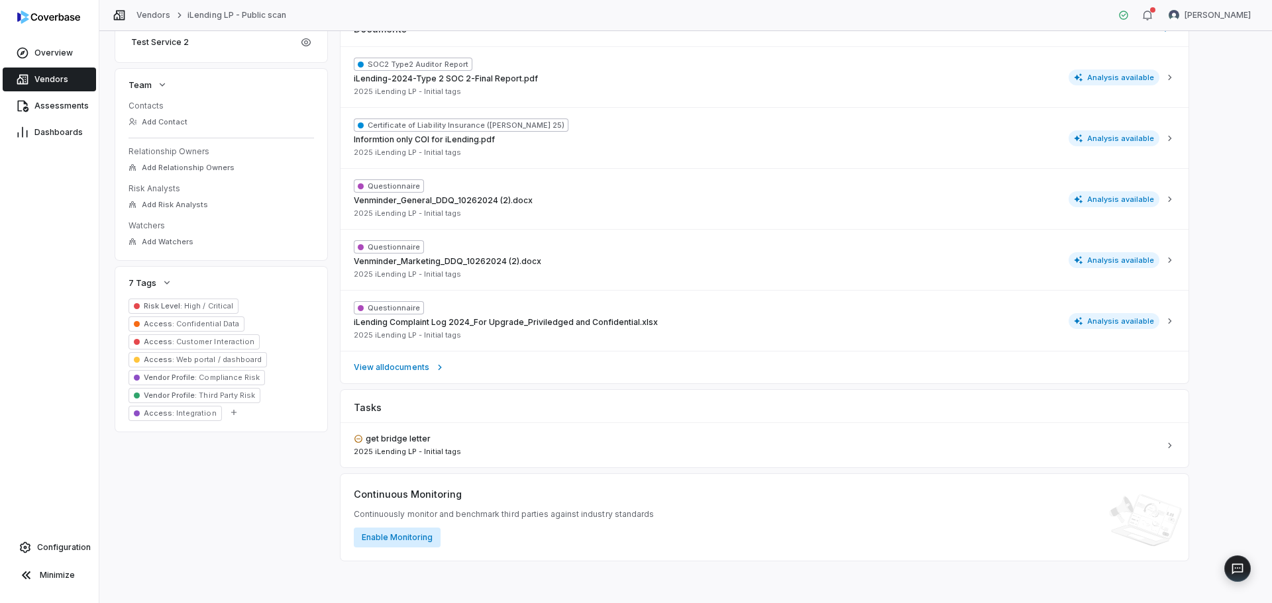
click at [409, 534] on button "Enable Monitoring" at bounding box center [397, 538] width 87 height 20
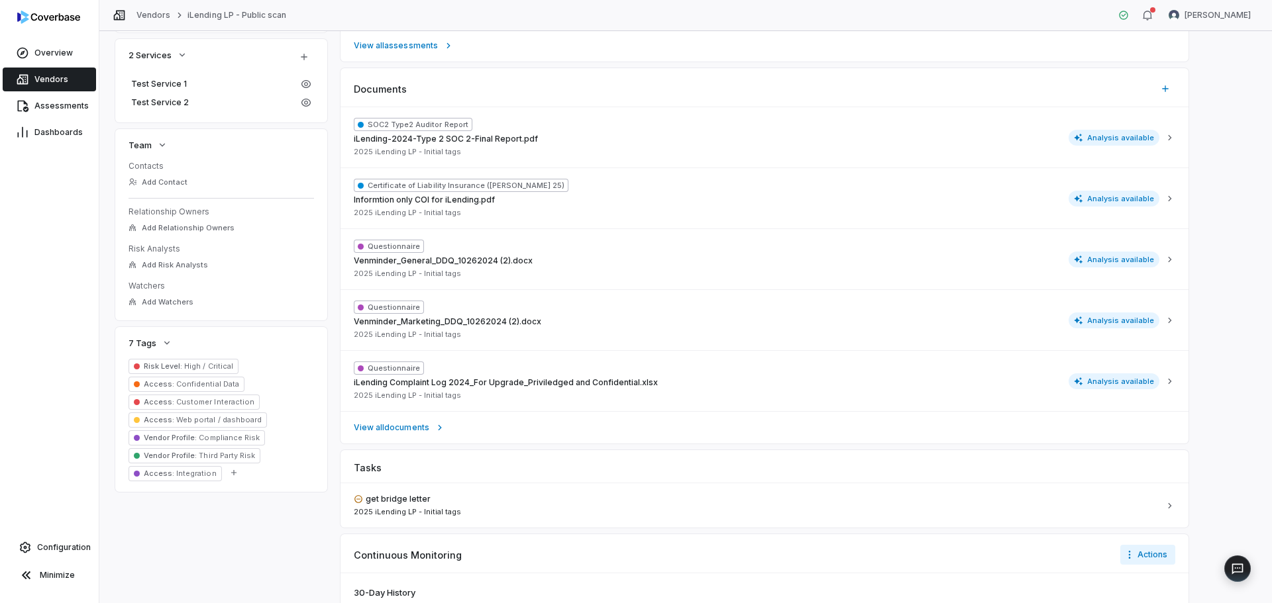
scroll to position [577, 0]
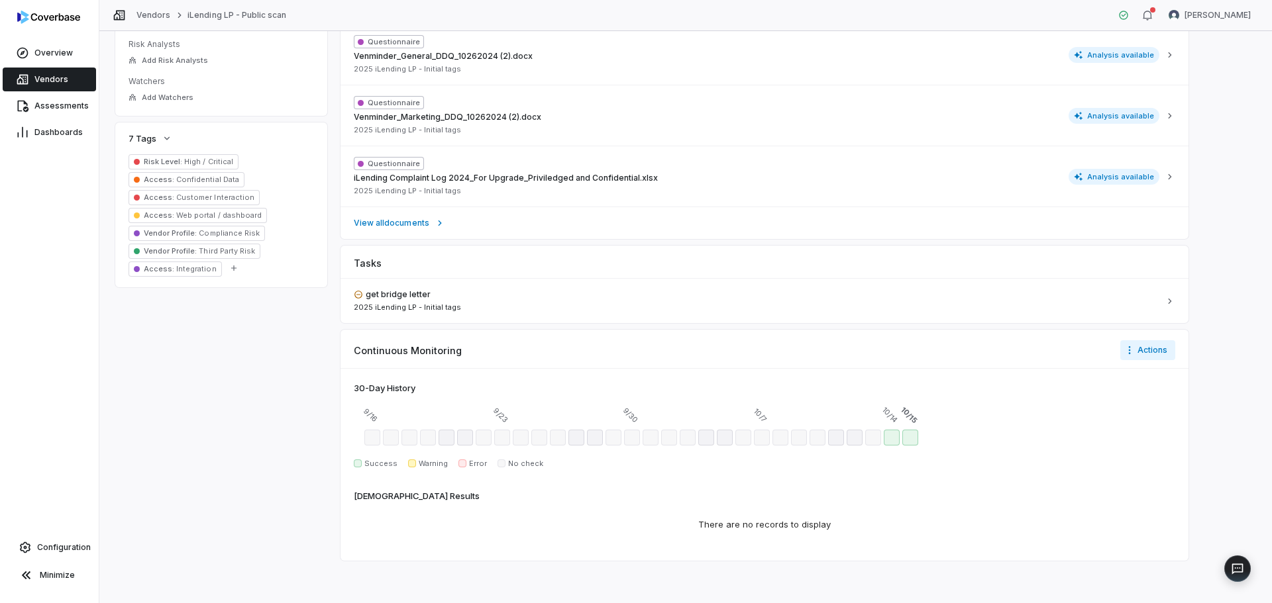
click at [42, 79] on span "Vendors" at bounding box center [51, 79] width 34 height 11
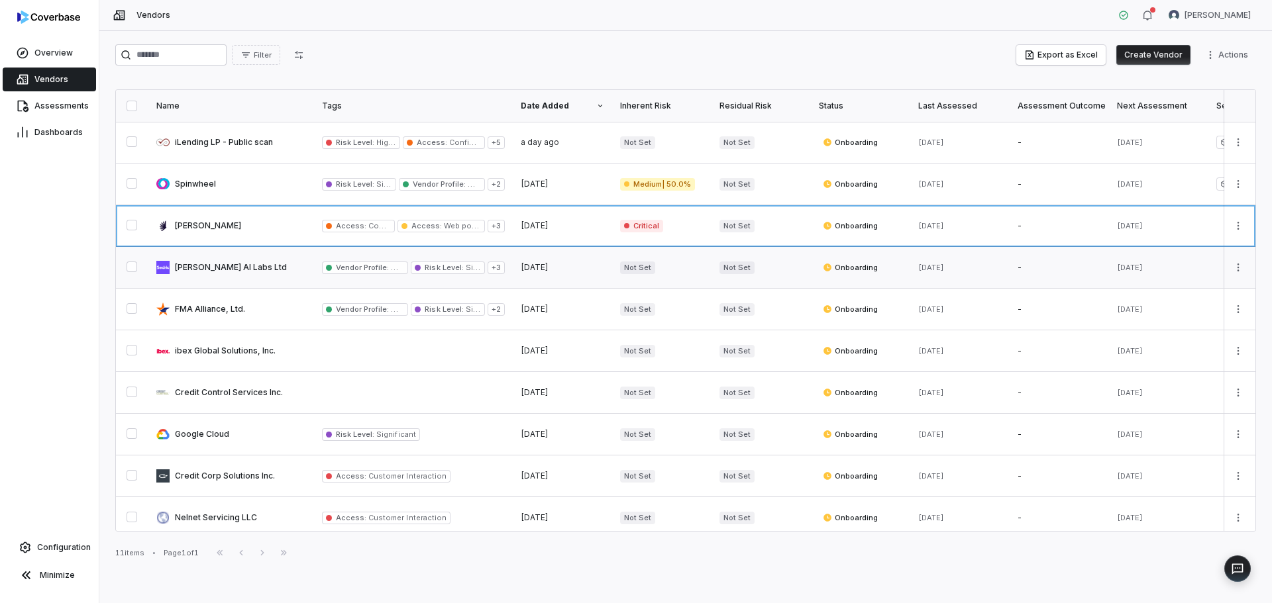
click at [228, 260] on link at bounding box center [231, 267] width 166 height 41
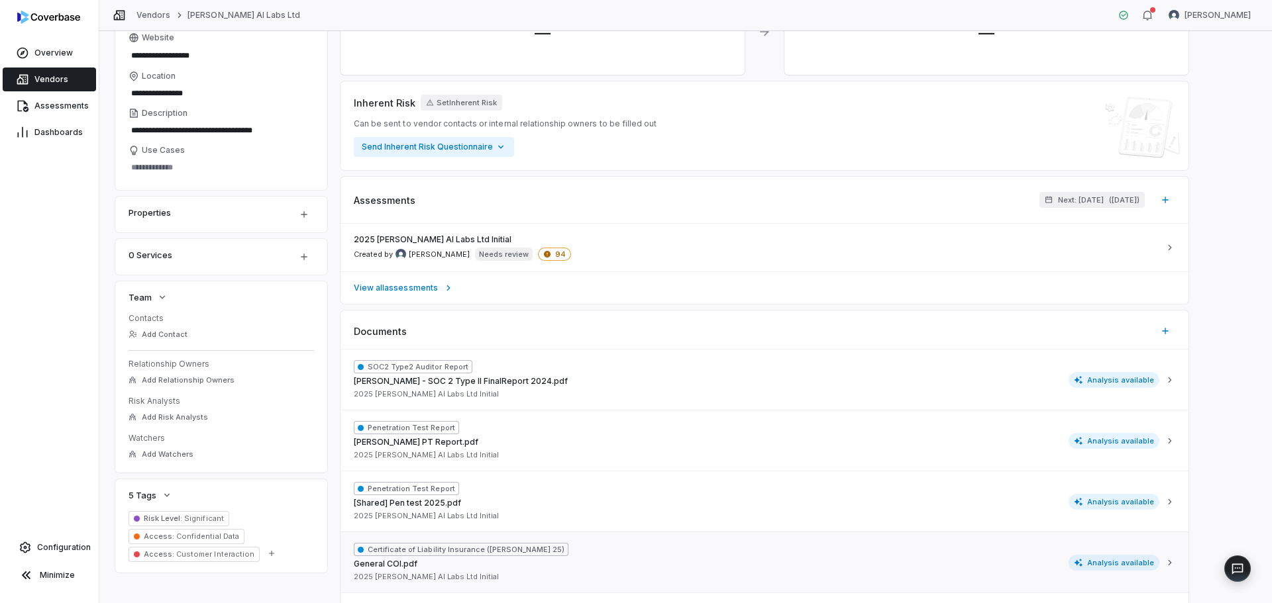
scroll to position [348, 0]
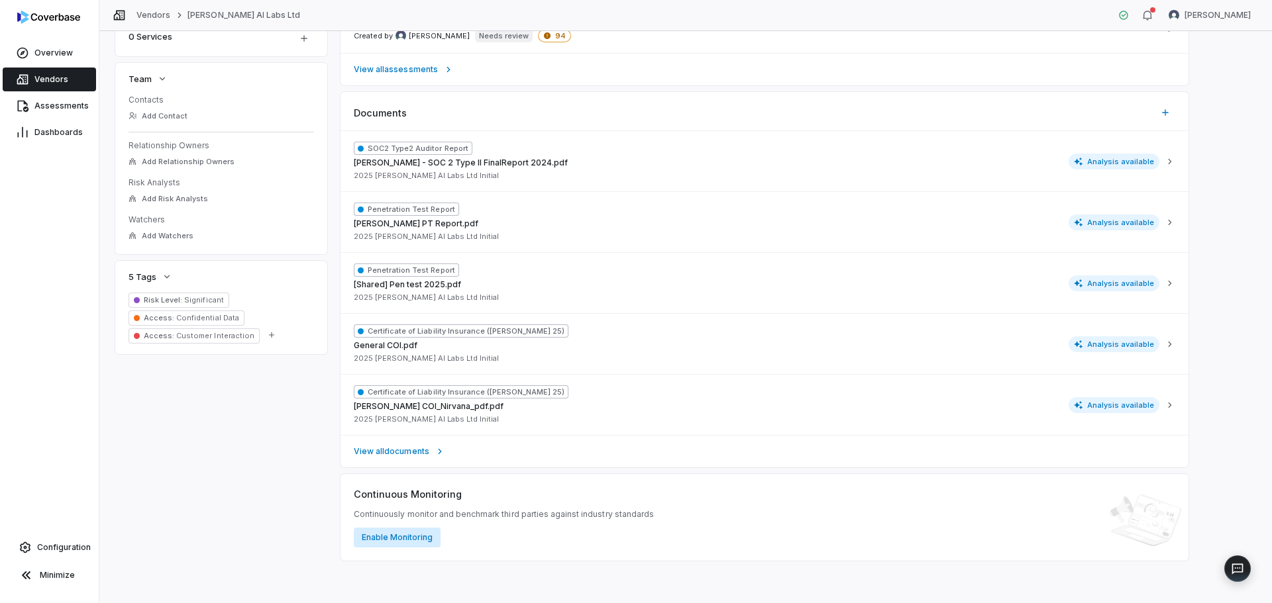
click at [412, 535] on button "Enable Monitoring" at bounding box center [397, 538] width 87 height 20
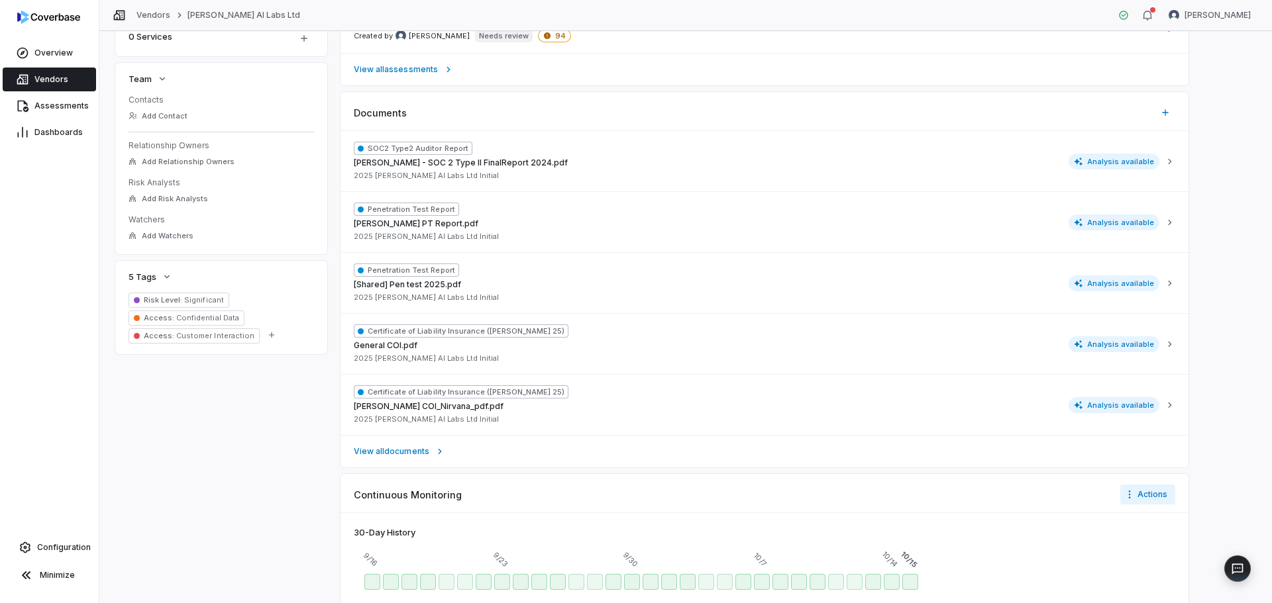
click at [57, 78] on span "Vendors" at bounding box center [51, 79] width 34 height 11
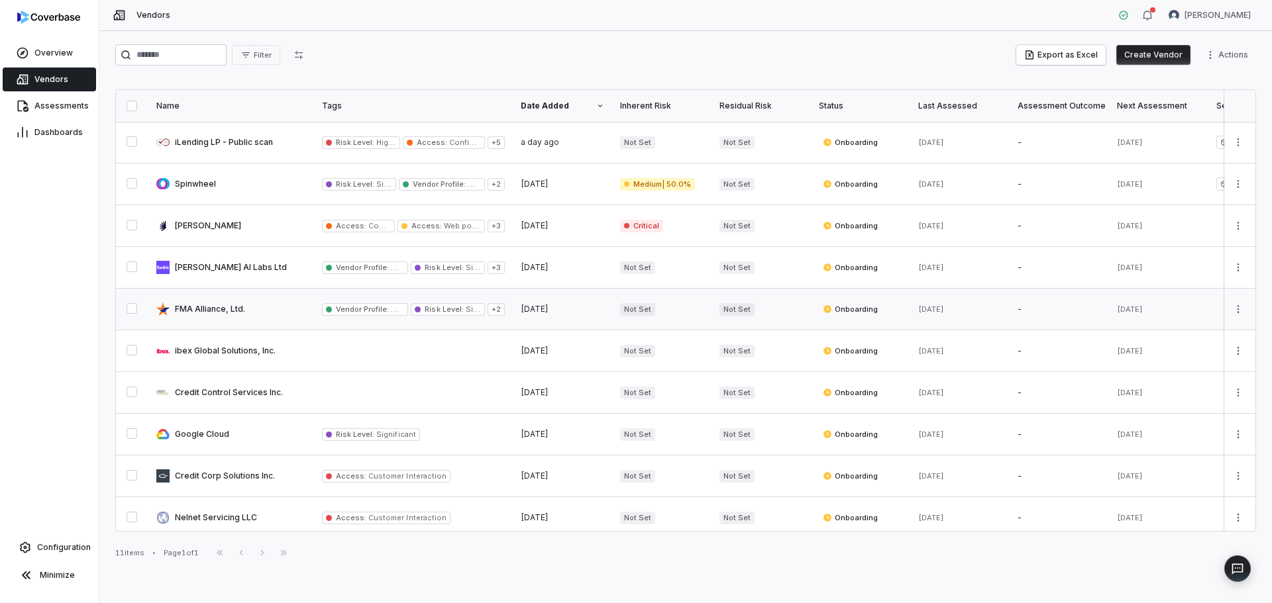
click at [209, 325] on link at bounding box center [231, 309] width 166 height 41
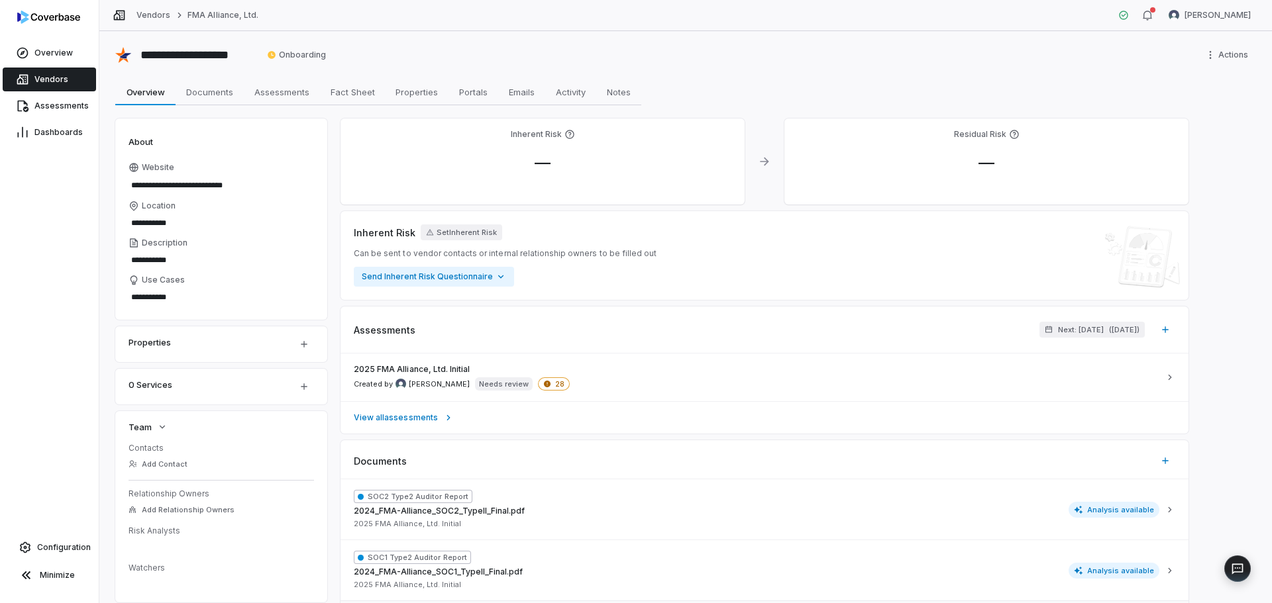
scroll to position [331, 0]
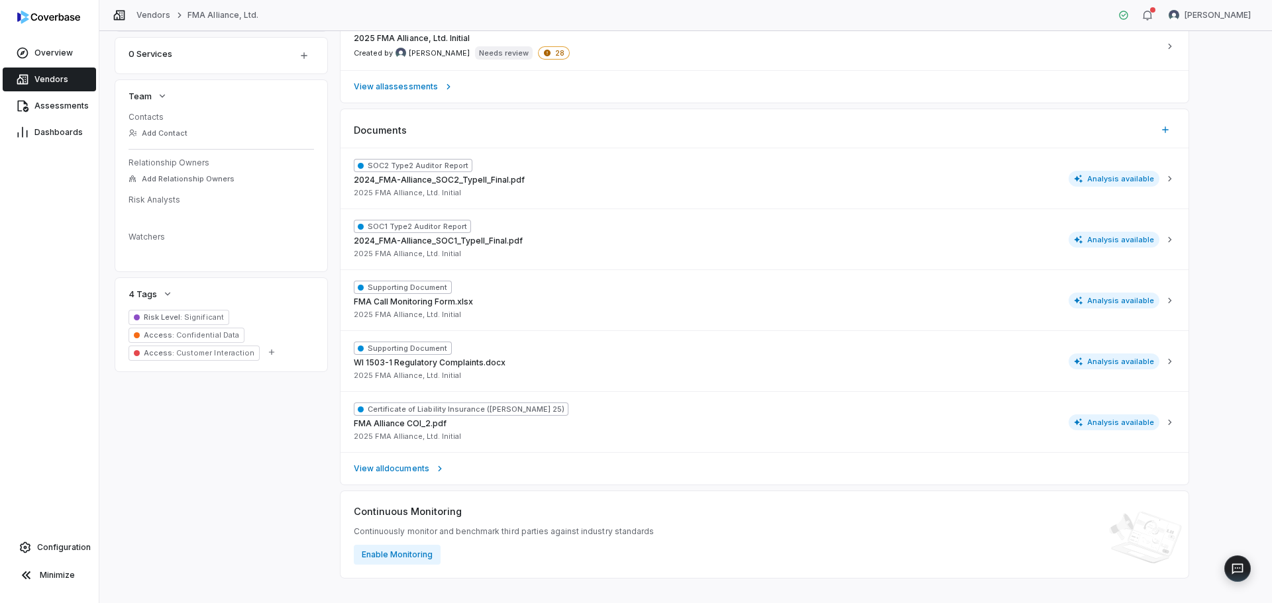
click at [384, 541] on div "Continuous Monitoring Continuously monitor and benchmark third parties against …" at bounding box center [504, 535] width 300 height 60
click at [382, 558] on button "Enable Monitoring" at bounding box center [397, 555] width 87 height 20
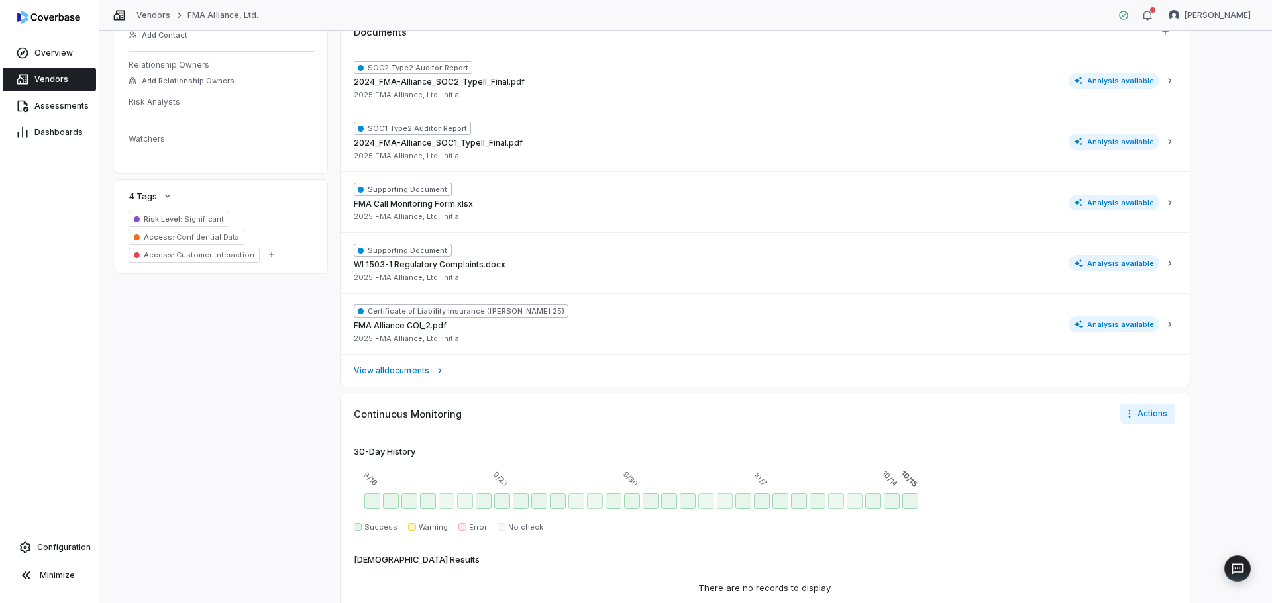
scroll to position [493, 0]
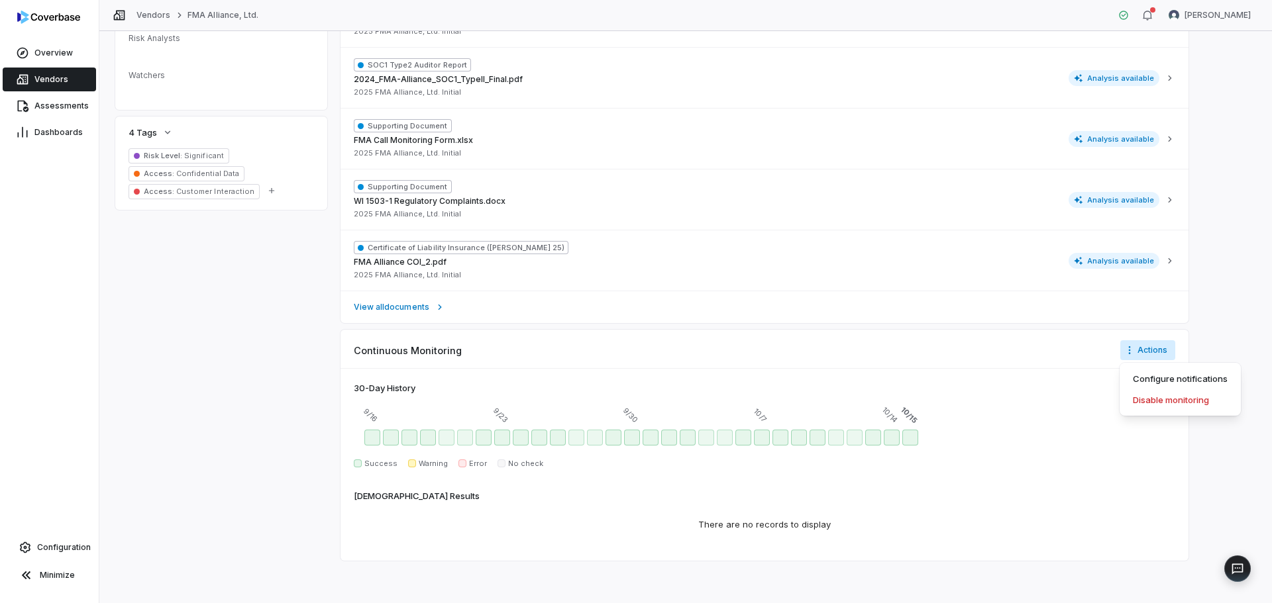
click at [1162, 346] on html "**********" at bounding box center [636, 301] width 1272 height 603
drag, startPoint x: 1110, startPoint y: 499, endPoint x: 1104, endPoint y: 496, distance: 7.7
click at [1104, 496] on html "**********" at bounding box center [636, 301] width 1272 height 603
click at [60, 12] on img at bounding box center [48, 17] width 63 height 13
type textarea "*"
